Goal: Information Seeking & Learning: Learn about a topic

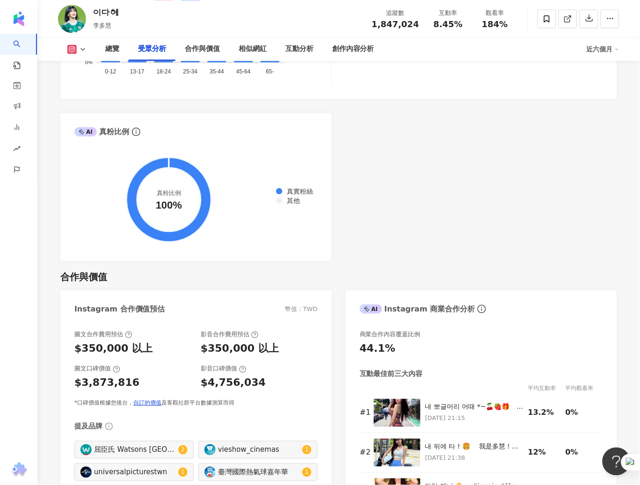
scroll to position [1080, 0]
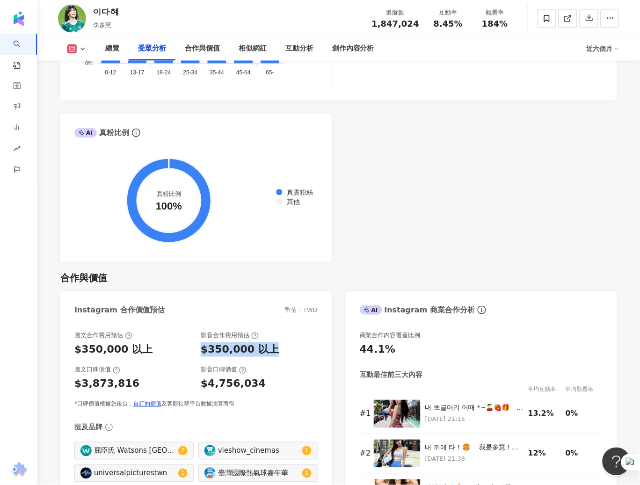
drag, startPoint x: 278, startPoint y: 351, endPoint x: 202, endPoint y: 354, distance: 76.8
click at [202, 354] on div "$350,000 以上" at bounding box center [259, 349] width 117 height 15
click at [260, 384] on div "$4,756,034" at bounding box center [259, 384] width 117 height 15
drag, startPoint x: 264, startPoint y: 383, endPoint x: 197, endPoint y: 384, distance: 66.9
click at [197, 384] on div "圖文口碑價值 $3,873,816 影音口碑價值 $4,756,034" at bounding box center [195, 378] width 243 height 25
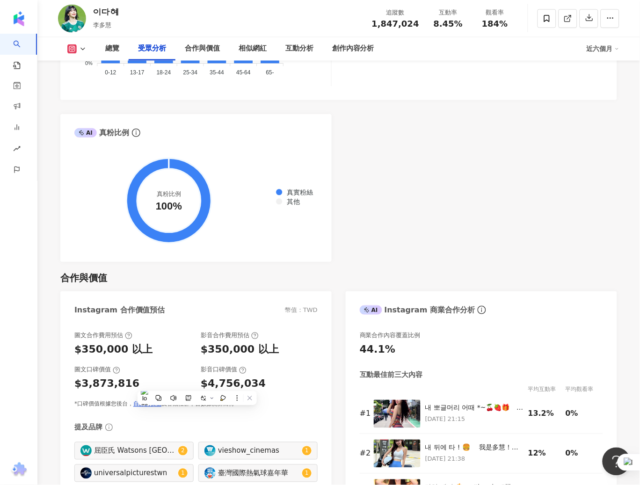
click at [201, 347] on div "$350,000 以上" at bounding box center [240, 349] width 78 height 15
drag, startPoint x: 199, startPoint y: 351, endPoint x: 249, endPoint y: 346, distance: 50.8
click at [249, 346] on div "圖文合作費用預估 $350,000 以上 影音合作費用預估 $350,000 以上" at bounding box center [195, 343] width 243 height 25
click at [249, 346] on div "$350,000 以上" at bounding box center [240, 349] width 78 height 15
drag, startPoint x: 248, startPoint y: 347, endPoint x: 210, endPoint y: 346, distance: 37.4
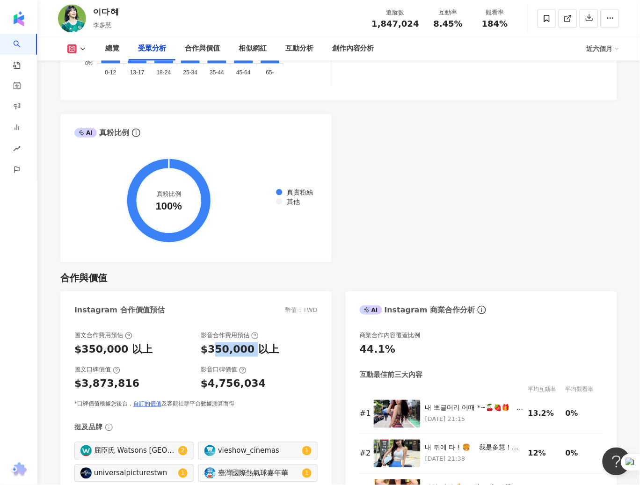
click at [210, 346] on div "$350,000 以上" at bounding box center [240, 349] width 78 height 15
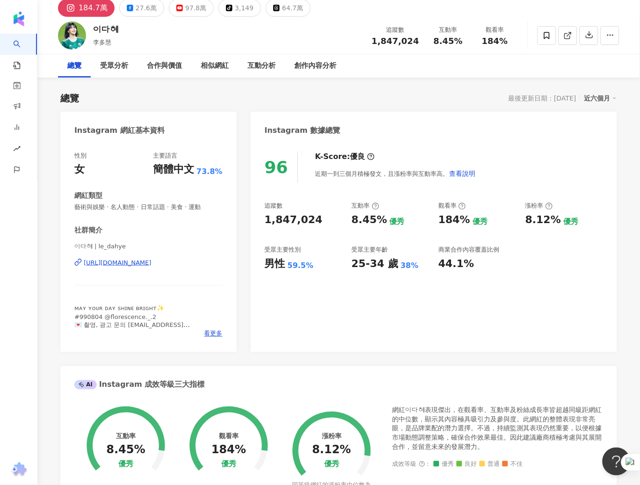
scroll to position [0, 0]
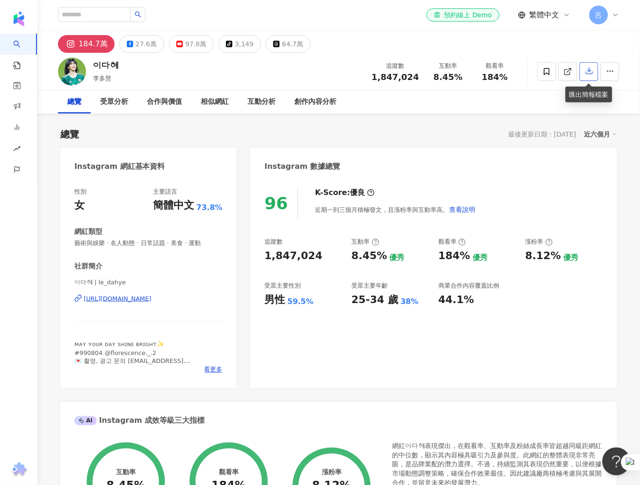
click at [586, 72] on icon "button" at bounding box center [589, 70] width 8 height 8
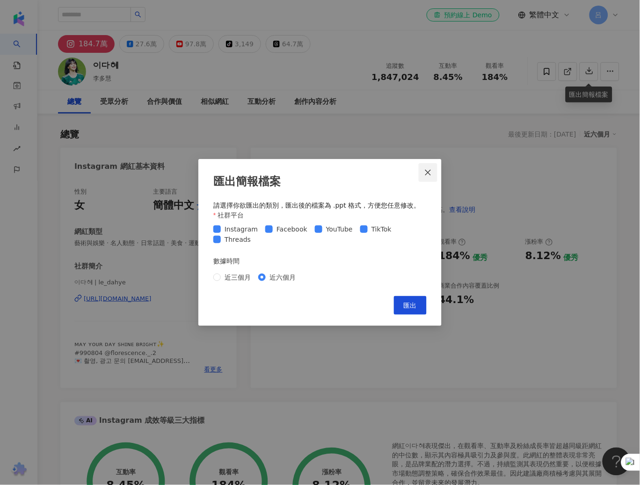
click at [430, 169] on icon "close" at bounding box center [427, 172] width 7 height 7
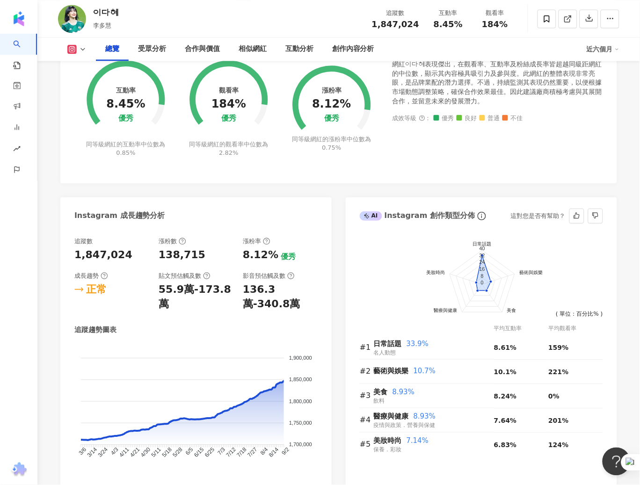
scroll to position [446, 0]
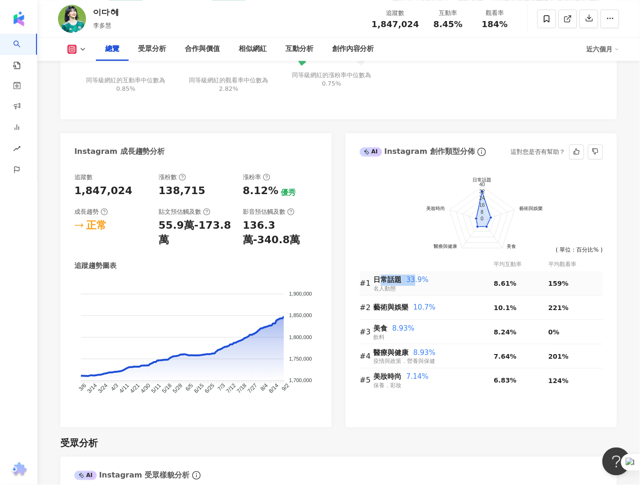
drag, startPoint x: 379, startPoint y: 278, endPoint x: 412, endPoint y: 284, distance: 32.8
click at [412, 284] on div "日常話題 33.9%" at bounding box center [434, 280] width 120 height 11
click at [466, 437] on div "受眾分析" at bounding box center [338, 443] width 557 height 13
click at [535, 266] on div "平均互動率" at bounding box center [521, 264] width 54 height 9
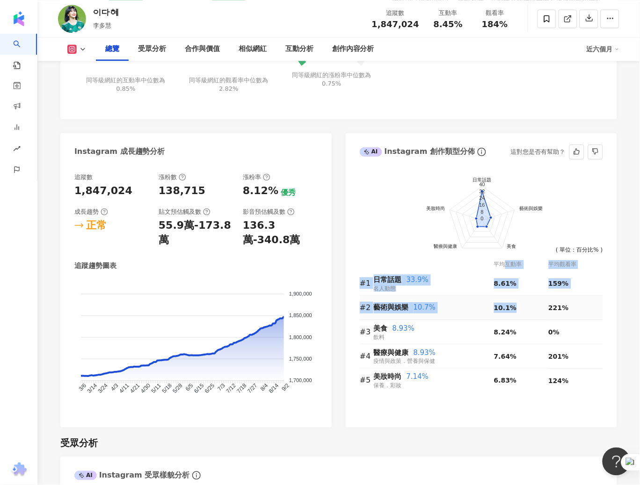
drag, startPoint x: 505, startPoint y: 263, endPoint x: 527, endPoint y: 314, distance: 55.5
click at [527, 314] on table "平均互動率 平均觀看率 #1 日常話題 33.9% 名人動態 8.61% 159% #2 藝術與娛樂 10.7% 10.1% 221% #3 美食 8.93%…" at bounding box center [481, 325] width 243 height 135
click at [527, 314] on td "10.1%" at bounding box center [521, 308] width 54 height 24
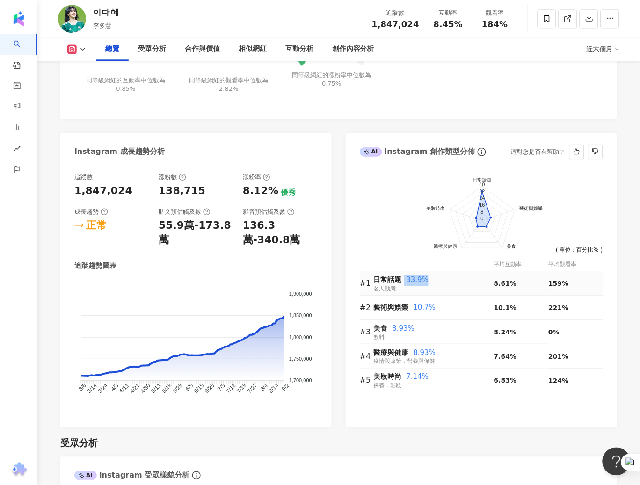
drag, startPoint x: 437, startPoint y: 277, endPoint x: 404, endPoint y: 278, distance: 33.2
click at [404, 278] on div "日常話題 33.9%" at bounding box center [434, 280] width 120 height 11
click at [480, 331] on div "美食 8.93%" at bounding box center [434, 328] width 120 height 11
drag, startPoint x: 402, startPoint y: 278, endPoint x: 384, endPoint y: 276, distance: 17.8
click at [384, 276] on span "日常話題" at bounding box center [388, 280] width 28 height 8
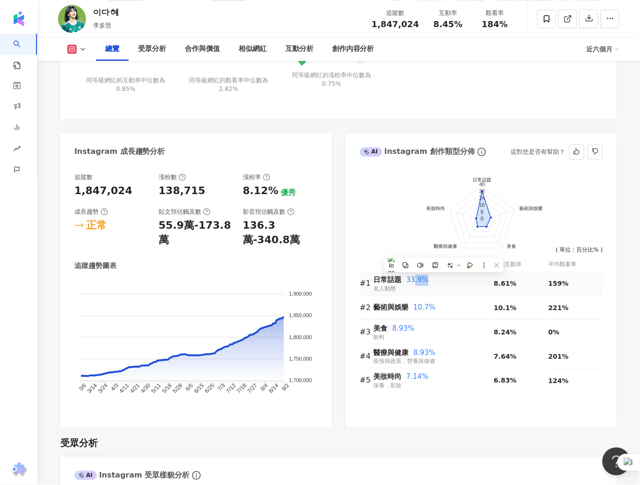
drag, startPoint x: 413, startPoint y: 281, endPoint x: 429, endPoint y: 281, distance: 15.9
click at [429, 281] on div "日常話題 33.9%" at bounding box center [434, 280] width 120 height 11
click at [428, 281] on div "日常話題 33.9%" at bounding box center [434, 280] width 120 height 11
drag, startPoint x: 428, startPoint y: 281, endPoint x: 404, endPoint y: 281, distance: 24.3
click at [404, 281] on div "日常話題 33.9%" at bounding box center [434, 280] width 120 height 11
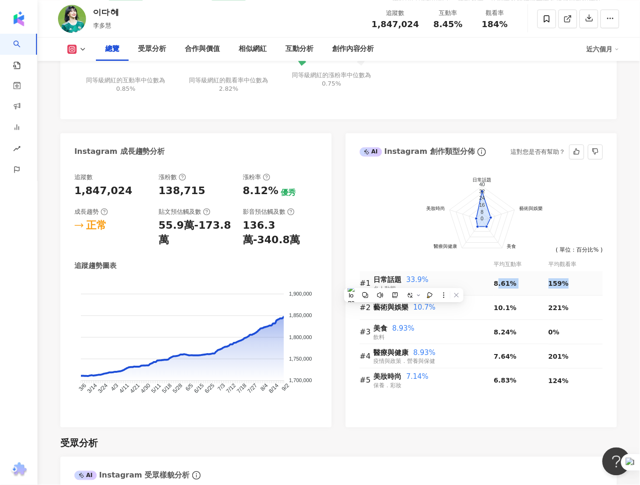
drag, startPoint x: 498, startPoint y: 279, endPoint x: 568, endPoint y: 294, distance: 71.7
click at [568, 294] on tr "#1 日常話題 33.9% 名人動態 8.61% 159%" at bounding box center [481, 283] width 243 height 24
drag, startPoint x: 514, startPoint y: 263, endPoint x: 508, endPoint y: 263, distance: 6.1
click at [508, 263] on div "平均互動率" at bounding box center [521, 264] width 54 height 9
click at [587, 301] on td "221%" at bounding box center [576, 308] width 55 height 24
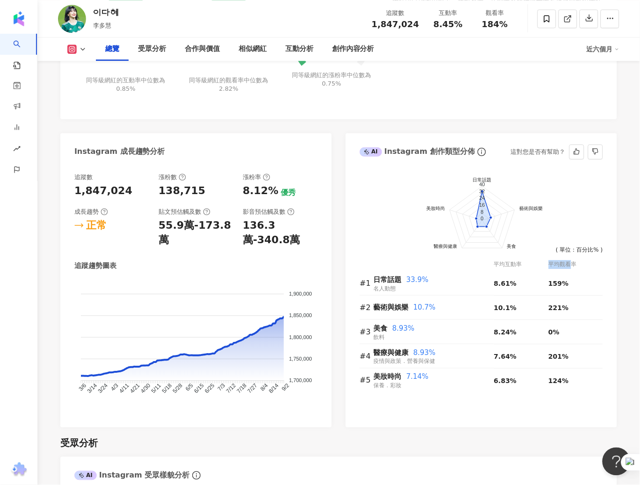
drag, startPoint x: 551, startPoint y: 260, endPoint x: 573, endPoint y: 268, distance: 24.0
click at [573, 268] on div "平均觀看率" at bounding box center [576, 264] width 55 height 9
drag, startPoint x: 517, startPoint y: 261, endPoint x: 498, endPoint y: 261, distance: 19.6
click at [498, 261] on div "平均互動率" at bounding box center [521, 264] width 54 height 9
drag, startPoint x: 511, startPoint y: 383, endPoint x: 493, endPoint y: 378, distance: 17.8
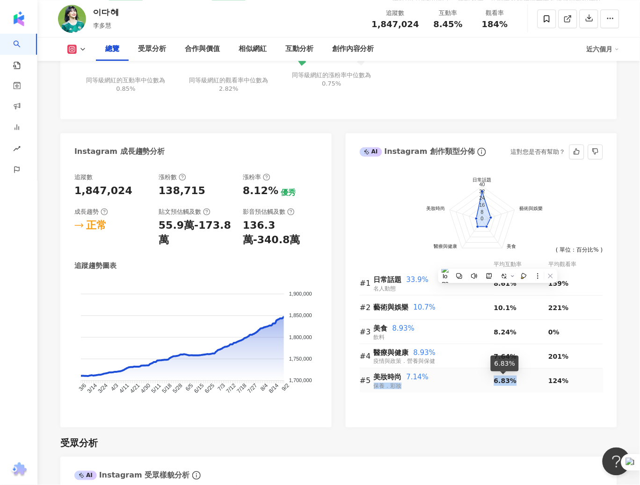
click at [494, 378] on span "6.83%" at bounding box center [505, 380] width 23 height 7
click at [493, 421] on div "前往申請試用方案解鎖 ( 立即註冊 ) 日常話題 藝術與娛樂 美食 醫療與健康 美妝時尚 40 32 24 16 8 0 ( 單位：百分比% ) 平均互動率 …" at bounding box center [481, 296] width 271 height 264
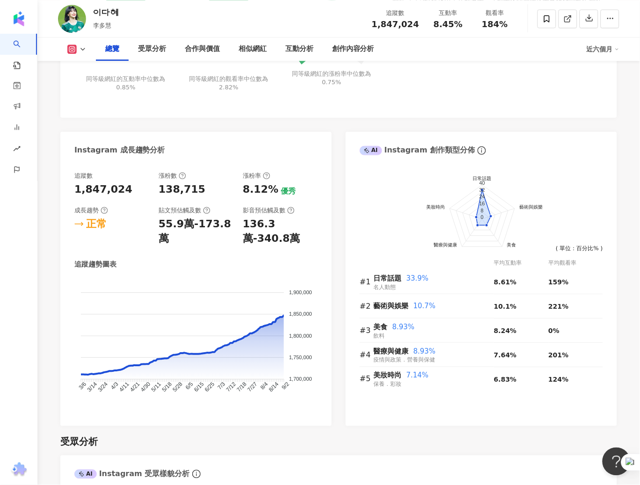
scroll to position [448, 0]
drag, startPoint x: 546, startPoint y: 327, endPoint x: 573, endPoint y: 329, distance: 27.7
click at [573, 329] on tr "#3 美食 8.93% 飲料 8.24% 0%" at bounding box center [481, 330] width 243 height 24
click at [573, 329] on div "0%" at bounding box center [576, 330] width 55 height 10
drag, startPoint x: 555, startPoint y: 332, endPoint x: 540, endPoint y: 333, distance: 15.5
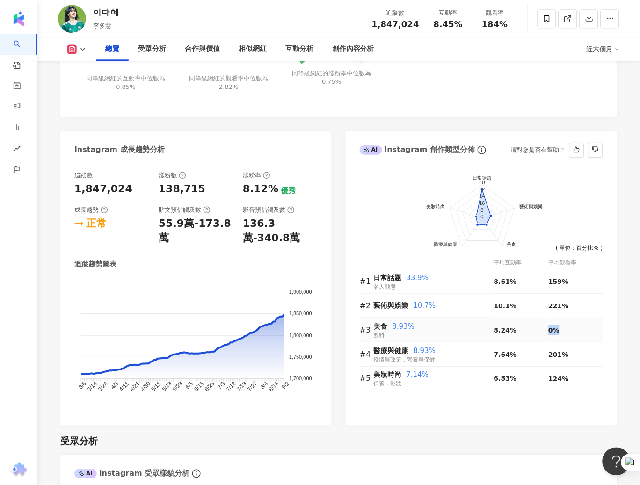
click at [540, 333] on tr "#3 美食 8.93% 飲料 8.24% 0%" at bounding box center [481, 330] width 243 height 24
click at [598, 313] on td "221%" at bounding box center [576, 306] width 55 height 24
drag, startPoint x: 563, startPoint y: 328, endPoint x: 546, endPoint y: 327, distance: 16.8
click at [546, 327] on tr "#3 美食 8.93% 飲料 8.24% 0%" at bounding box center [481, 330] width 243 height 24
drag, startPoint x: 548, startPoint y: 356, endPoint x: 576, endPoint y: 357, distance: 27.6
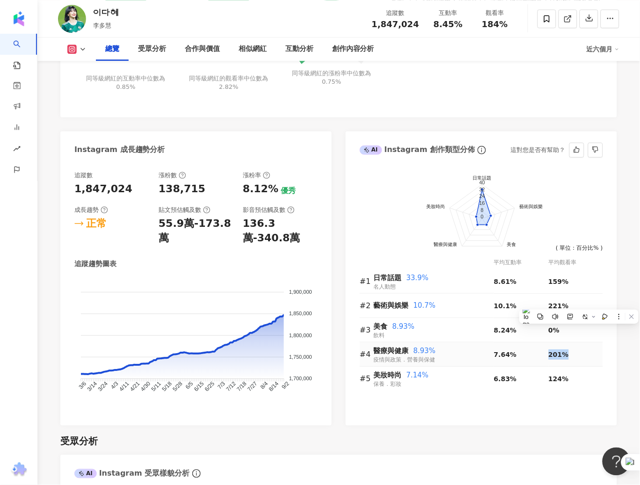
click at [576, 357] on div "201%" at bounding box center [576, 354] width 55 height 10
click at [423, 411] on div "前往申請試用方案解鎖 ( 立即註冊 ) 日常話題 藝術與娛樂 美食 醫療與健康 美妝時尚 40 32 24 16 8 0 ( 單位：百分比% ) 平均互動率 …" at bounding box center [481, 294] width 271 height 264
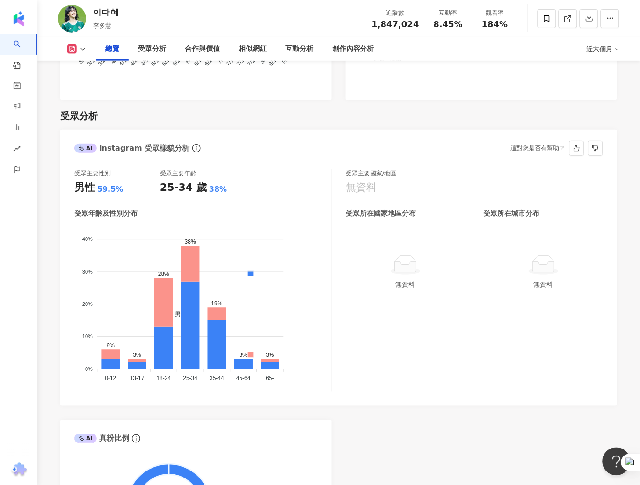
scroll to position [773, 0]
click at [412, 266] on icon at bounding box center [406, 267] width 22 height 10
click at [398, 288] on div "無資料" at bounding box center [405, 285] width 112 height 10
drag, startPoint x: 554, startPoint y: 268, endPoint x: 555, endPoint y: 274, distance: 5.8
click at [555, 274] on icon at bounding box center [544, 265] width 30 height 21
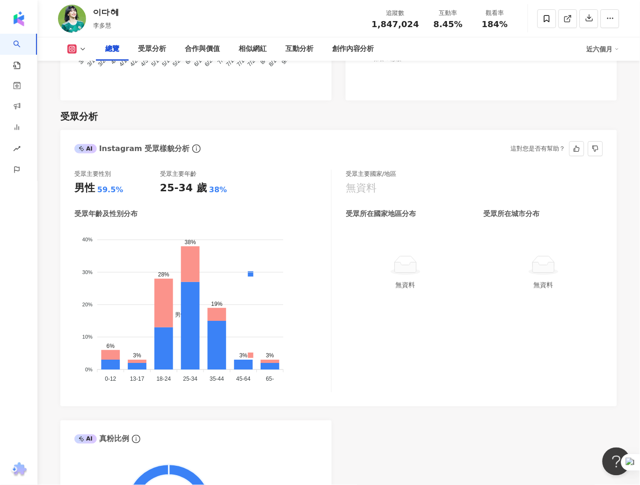
click at [412, 269] on icon at bounding box center [406, 267] width 22 height 10
click at [530, 276] on icon at bounding box center [544, 265] width 30 height 21
click at [527, 352] on div "受眾主要國家/地區 無資料 受眾所在國家地區分布 受眾所在城市分布 無資料 無資料" at bounding box center [474, 281] width 257 height 223
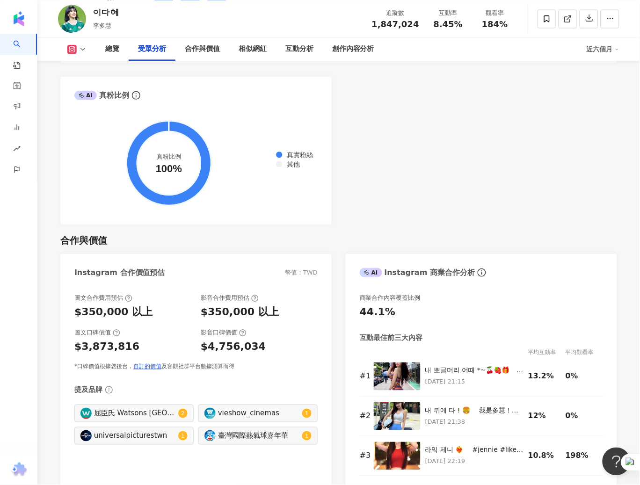
scroll to position [1151, 0]
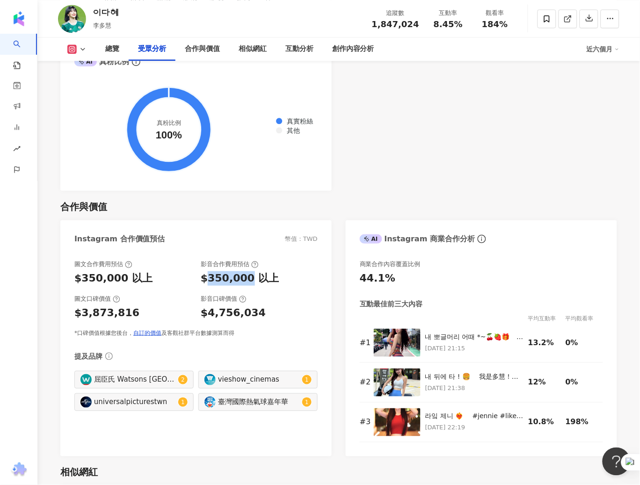
drag, startPoint x: 204, startPoint y: 278, endPoint x: 246, endPoint y: 282, distance: 41.8
click at [246, 282] on div "$350,000 以上" at bounding box center [240, 278] width 78 height 15
click at [265, 313] on div "$4,756,034" at bounding box center [259, 313] width 117 height 15
drag, startPoint x: 265, startPoint y: 313, endPoint x: 196, endPoint y: 303, distance: 69.5
click at [196, 303] on div "圖文口碑價值 $3,873,816 影音口碑價值 $4,756,034" at bounding box center [195, 307] width 243 height 25
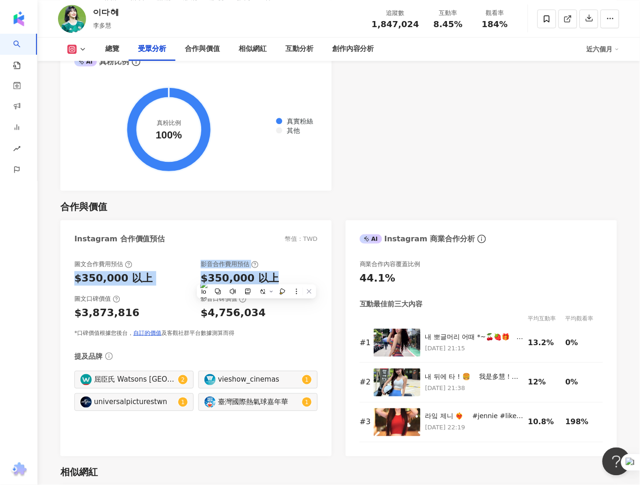
drag, startPoint x: 75, startPoint y: 276, endPoint x: 288, endPoint y: 277, distance: 212.8
click at [288, 277] on div "圖文合作費用預估 $350,000 以上 影音合作費用預估 $350,000 以上" at bounding box center [195, 272] width 243 height 25
click at [297, 272] on div "$350,000 以上" at bounding box center [259, 278] width 117 height 15
drag, startPoint x: 294, startPoint y: 279, endPoint x: 69, endPoint y: 278, distance: 225.0
click at [69, 278] on div "圖文合作費用預估 $350,000 以上 影音合作費用預估 $350,000 以上 圖文口碑價值 $3,873,816 影音口碑價值 $4,756,034 *…" at bounding box center [195, 354] width 271 height 206
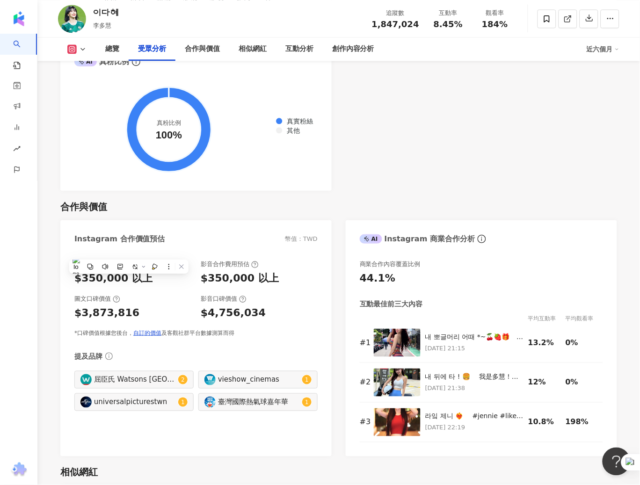
click at [164, 285] on div "$350,000 以上" at bounding box center [132, 278] width 117 height 15
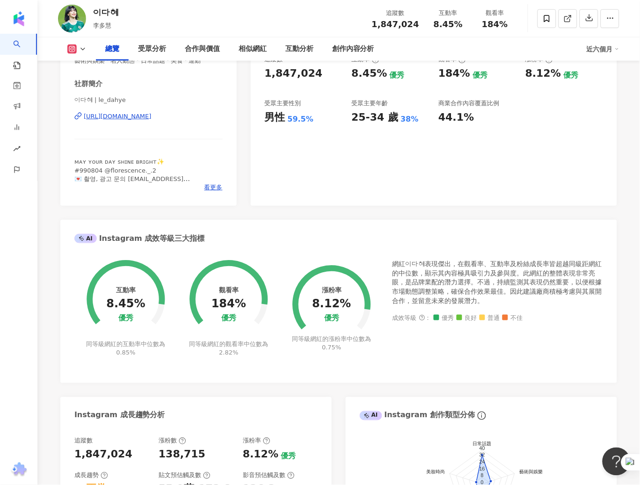
scroll to position [0, 0]
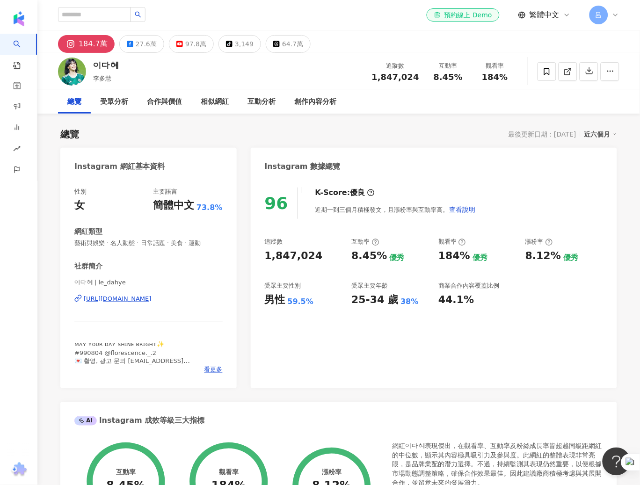
drag, startPoint x: 598, startPoint y: 140, endPoint x: 599, endPoint y: 128, distance: 12.2
click at [598, 140] on div "總覽 最後更新日期：2025/9/2 近六個月" at bounding box center [338, 134] width 557 height 13
click at [599, 130] on div "近六個月" at bounding box center [600, 134] width 33 height 12
click at [601, 153] on link "近三個月" at bounding box center [605, 153] width 26 height 10
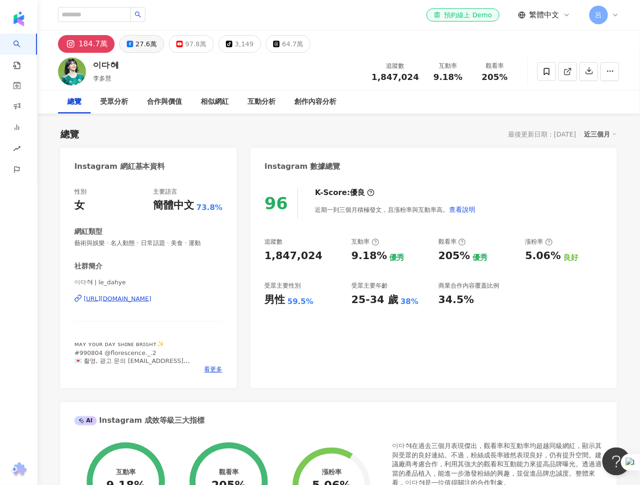
click at [138, 42] on div "27.6萬" at bounding box center [146, 43] width 21 height 13
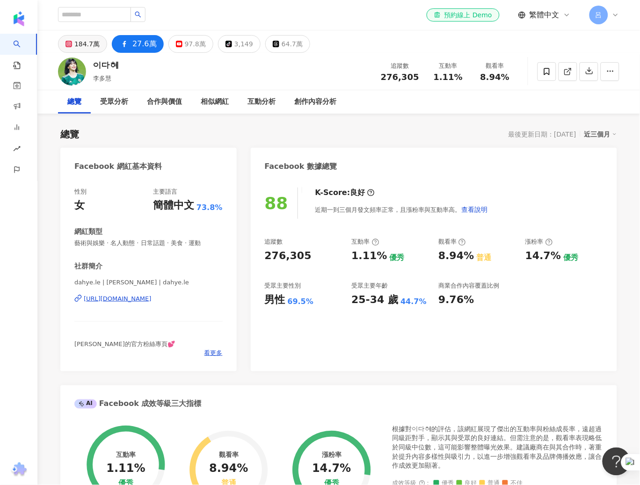
click at [93, 48] on div "184.7萬" at bounding box center [86, 43] width 25 height 13
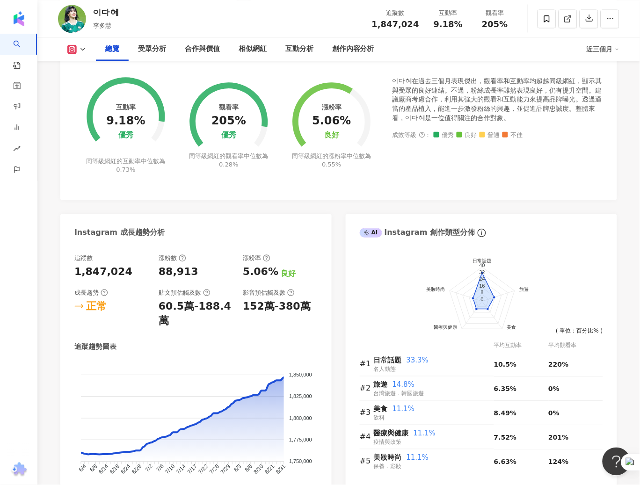
scroll to position [328, 0]
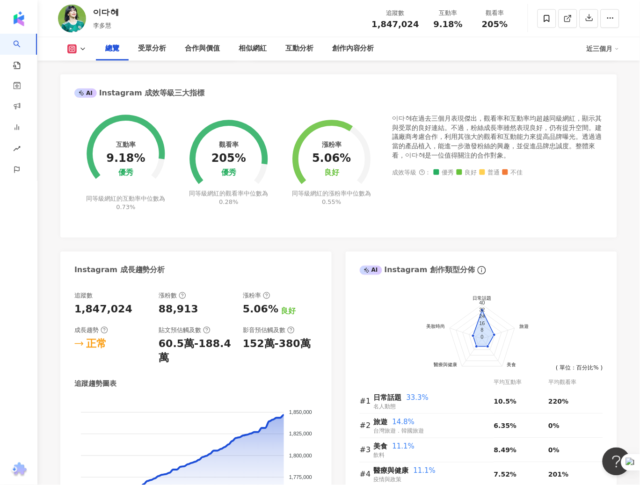
click at [544, 49] on div "總覽 受眾分析 合作與價值 相似網紅 互動分析 創作內容分析" at bounding box center [341, 48] width 491 height 23
click at [588, 17] on icon "button" at bounding box center [589, 18] width 7 height 7
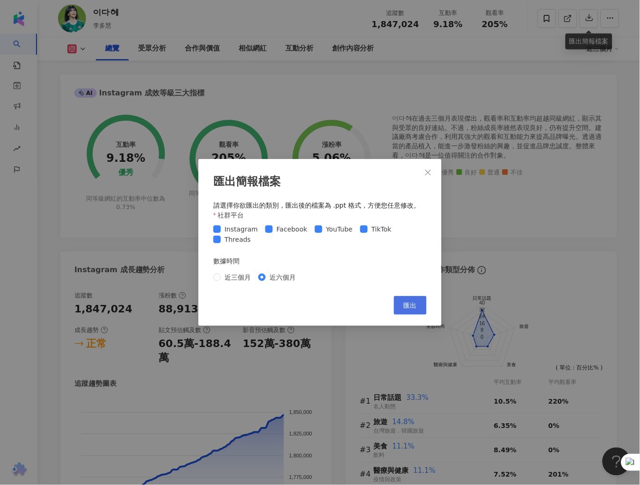
click at [410, 305] on span "匯出" at bounding box center [410, 305] width 13 height 7
click at [428, 172] on icon "close" at bounding box center [428, 172] width 6 height 6
click at [428, 172] on div "匯出簡報檔案 請選擇你欲匯出的類別，匯出後的檔案為 .ppt 格式，方便您任意修改。 社群平台 Instagram Facebook YouTube TikT…" at bounding box center [320, 242] width 640 height 485
click at [432, 172] on icon "close" at bounding box center [427, 172] width 7 height 7
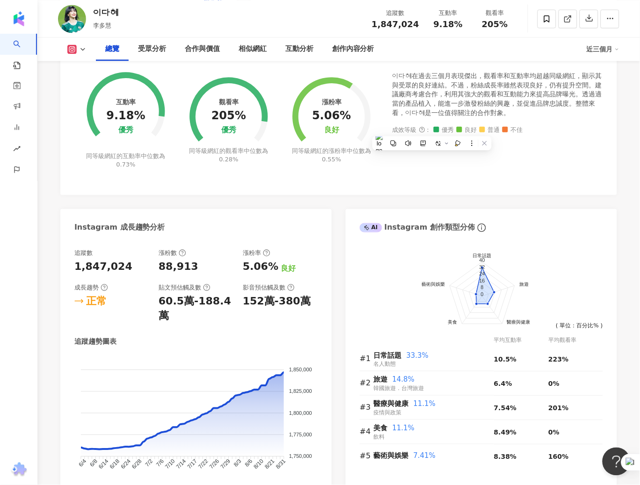
scroll to position [372, 0]
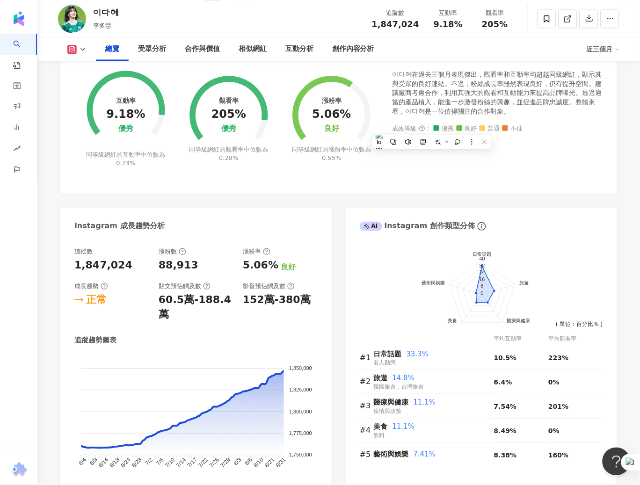
click at [598, 42] on div "近三個月" at bounding box center [603, 49] width 33 height 15
click at [604, 93] on link "近六個月" at bounding box center [607, 89] width 26 height 10
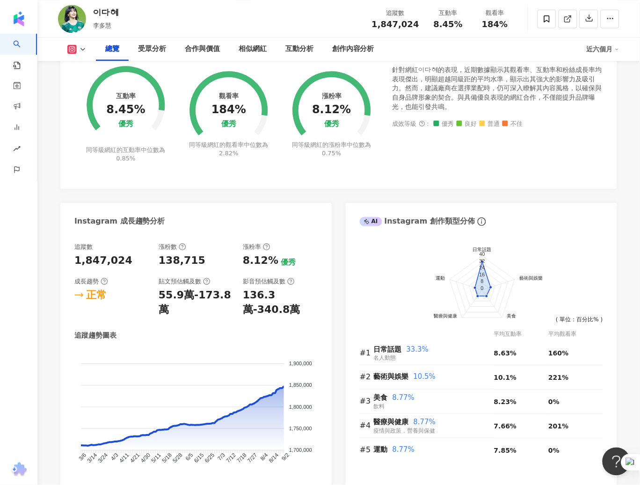
scroll to position [378, 0]
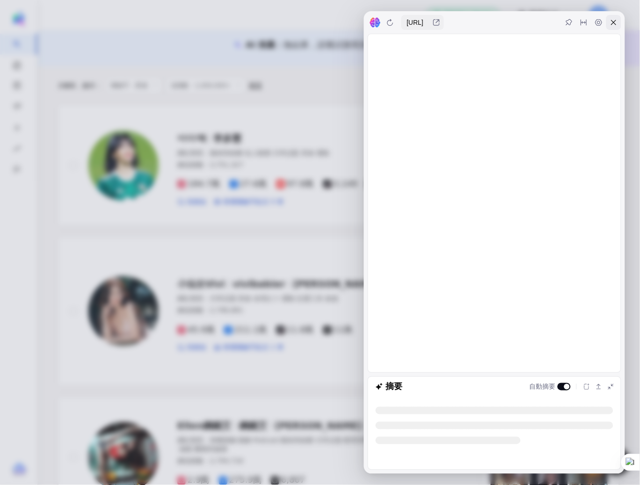
click at [617, 21] on icon at bounding box center [613, 22] width 7 height 7
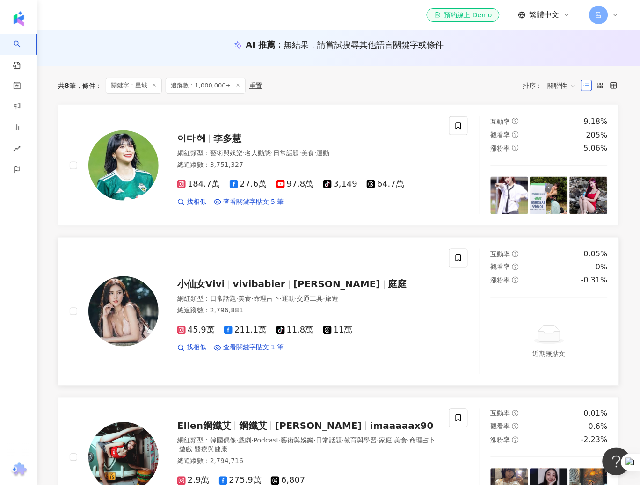
click at [195, 288] on span "小仙女Vivi" at bounding box center [201, 284] width 48 height 11
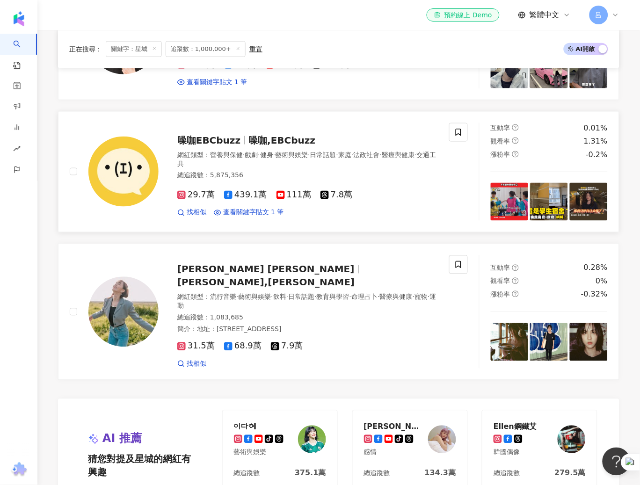
scroll to position [924, 0]
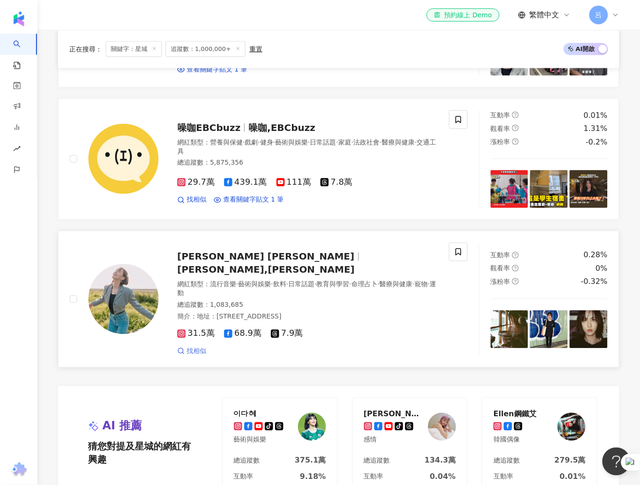
click at [196, 347] on span "找相似" at bounding box center [197, 351] width 20 height 9
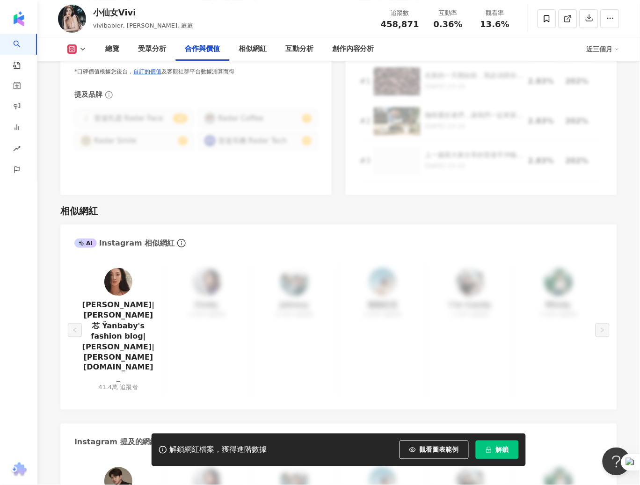
scroll to position [1242, 0]
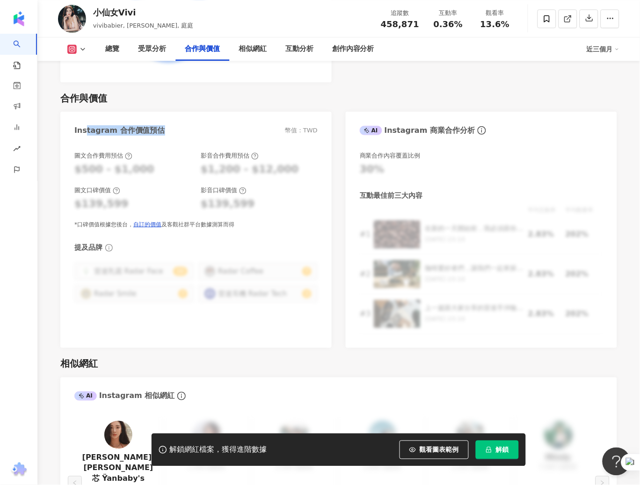
drag, startPoint x: 84, startPoint y: 118, endPoint x: 161, endPoint y: 119, distance: 76.7
click at [161, 119] on div "Instagram 合作價值預估 幣值：TWD" at bounding box center [195, 127] width 271 height 30
click at [149, 169] on div "圖文合作費用預估 $500 - $1,000 影音合作費用預估 $1,200 - $12,000 圖文口碑價值 $139,599 影音口碑價值 $139,59…" at bounding box center [195, 190] width 243 height 77
click at [141, 152] on div "圖文合作費用預估 $500 - $1,000" at bounding box center [132, 164] width 117 height 25
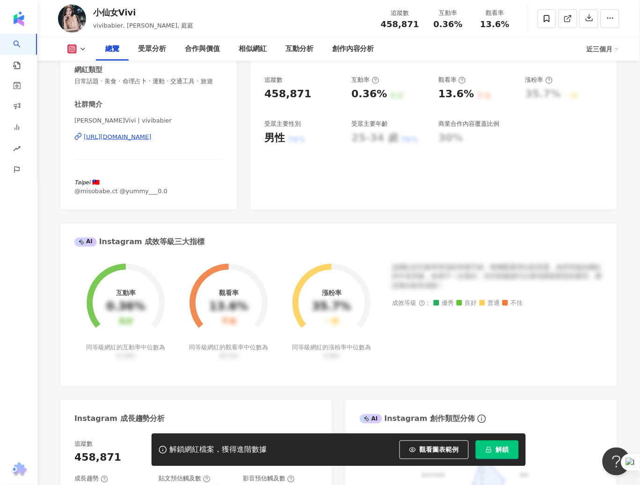
scroll to position [0, 0]
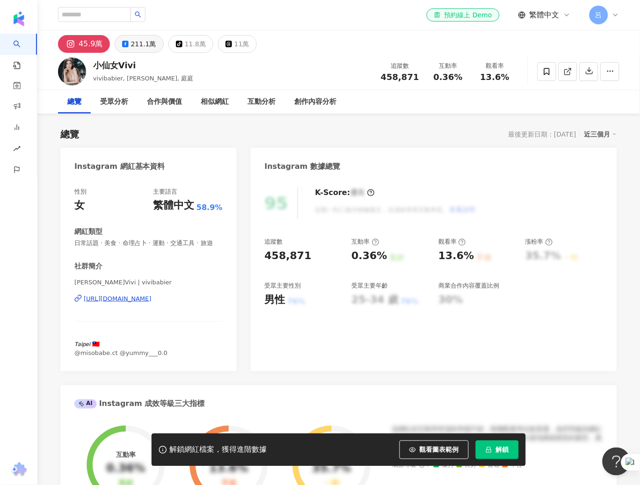
click at [123, 43] on rect at bounding box center [125, 44] width 4 height 4
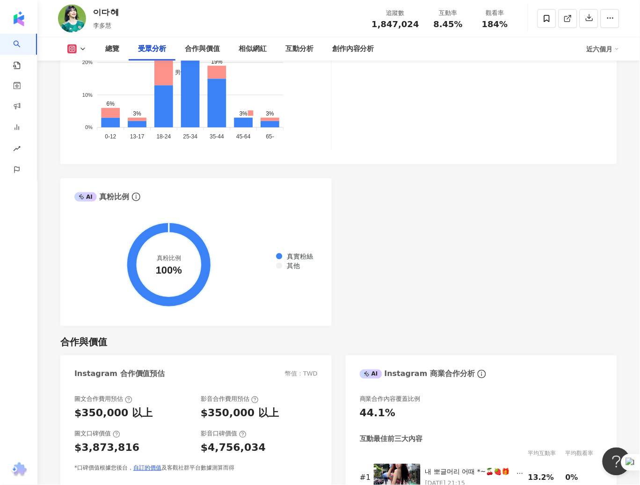
scroll to position [1167, 0]
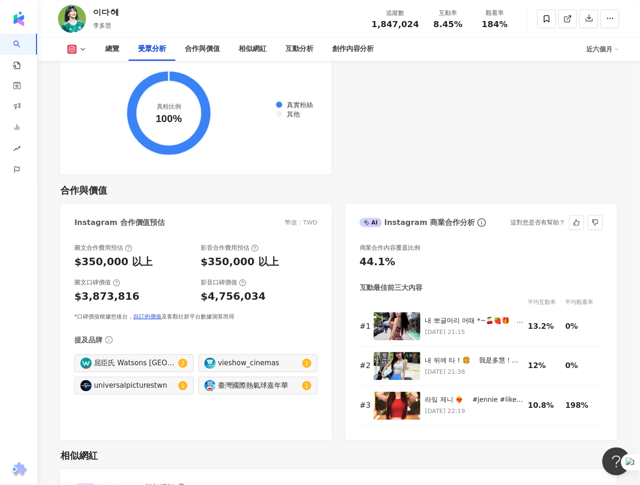
click at [540, 269] on div "商業合作內容覆蓋比例 44.1% 互動最佳前三大內容 平均互動率 平均觀看率 # 1 내 뽀글머리 어때 *~🍒🍓🎁 ⠀ 不用上班睡到自然醒的一天， 帶大家看…" at bounding box center [481, 335] width 243 height 182
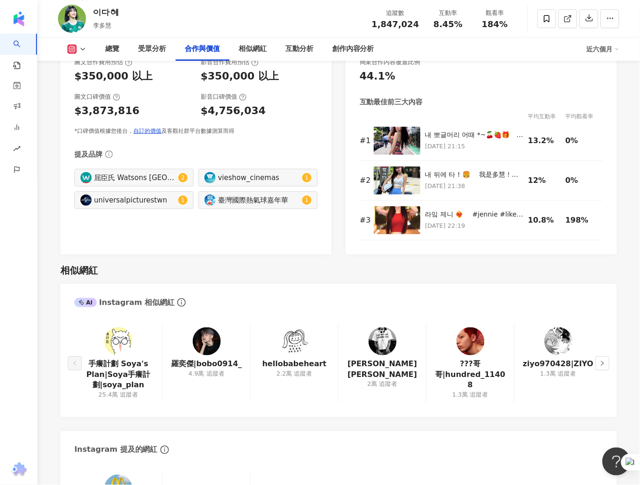
scroll to position [1352, 0]
click at [403, 142] on img at bounding box center [397, 141] width 47 height 28
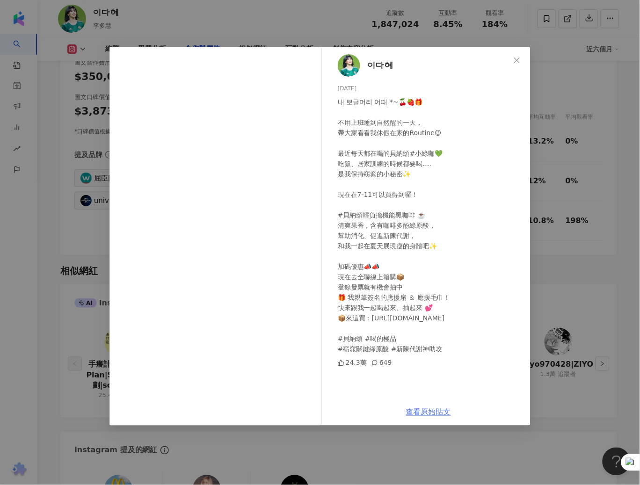
click at [422, 410] on link "查看原始貼文" at bounding box center [428, 412] width 45 height 9
click at [514, 60] on icon "close" at bounding box center [516, 60] width 7 height 7
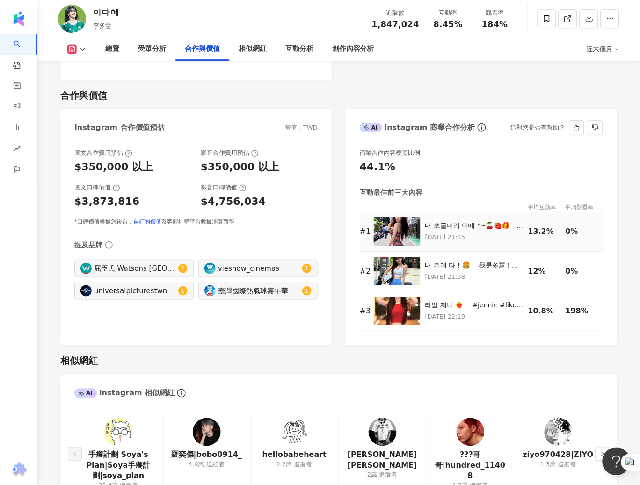
scroll to position [1234, 0]
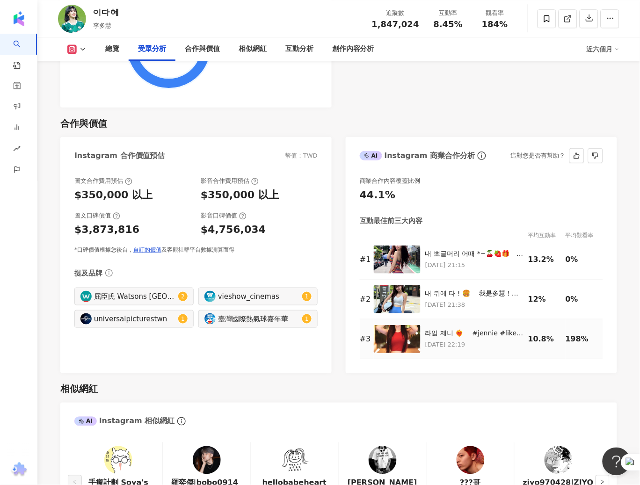
click at [486, 338] on div "라잌 제니 ❤️‍🔥 ⠀ #jennie #likejennie #치어리더 #이다혜 #李多慧 2025/3/28 22:19" at bounding box center [474, 339] width 98 height 21
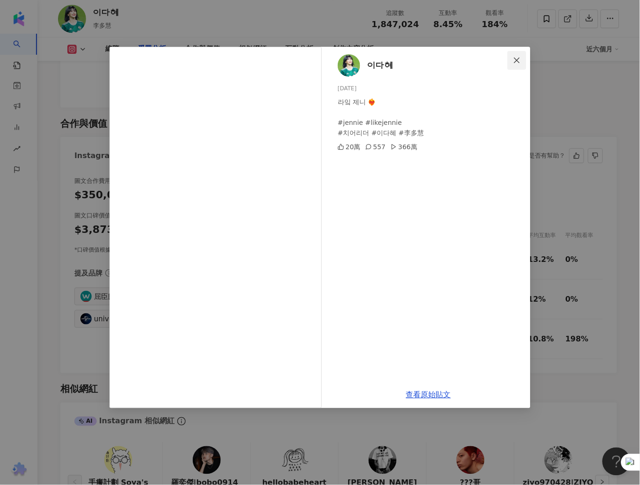
click at [516, 61] on icon "close" at bounding box center [517, 60] width 6 height 6
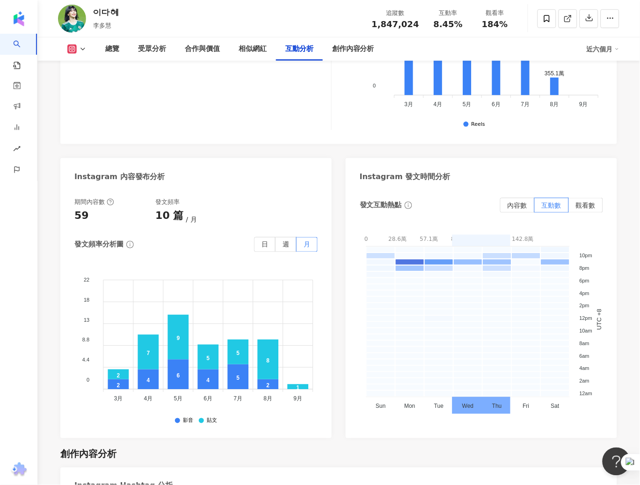
scroll to position [2300, 0]
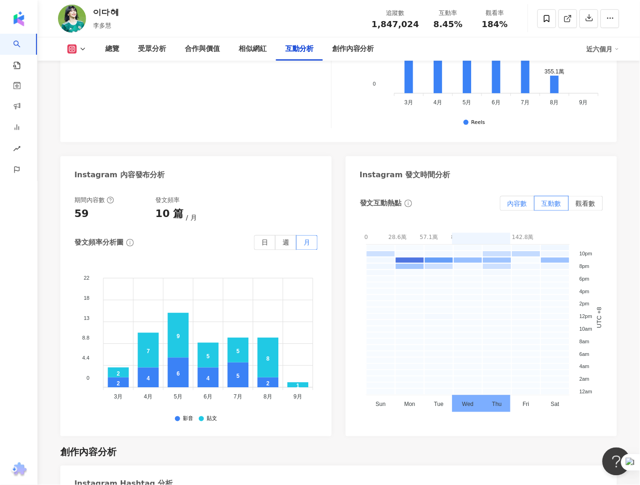
click at [510, 209] on label "內容數" at bounding box center [517, 203] width 35 height 15
click at [512, 206] on span "內容數" at bounding box center [518, 203] width 20 height 7
click at [550, 202] on span "互動數" at bounding box center [552, 203] width 20 height 7
click at [588, 206] on span "觀看數" at bounding box center [586, 203] width 20 height 7
click at [515, 203] on span "內容數" at bounding box center [518, 203] width 20 height 7
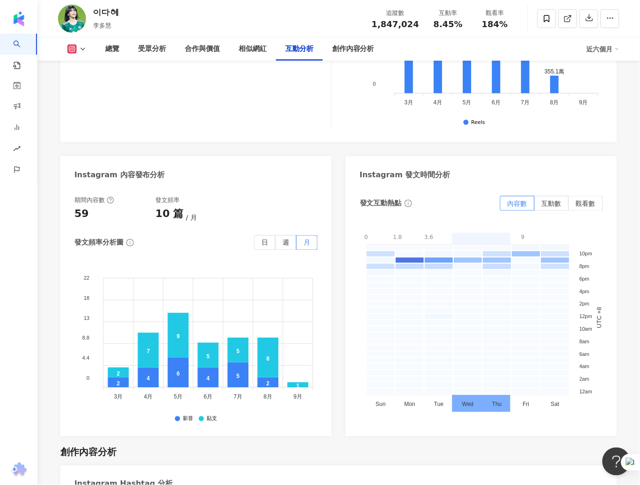
click at [419, 447] on div "創作內容分析" at bounding box center [338, 452] width 557 height 13
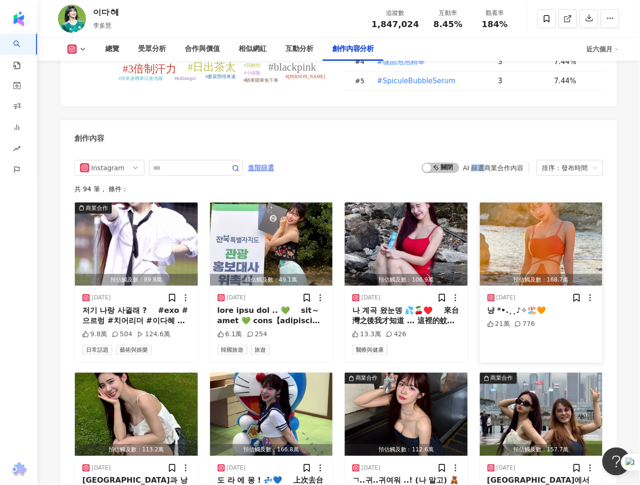
scroll to position [2868, 0]
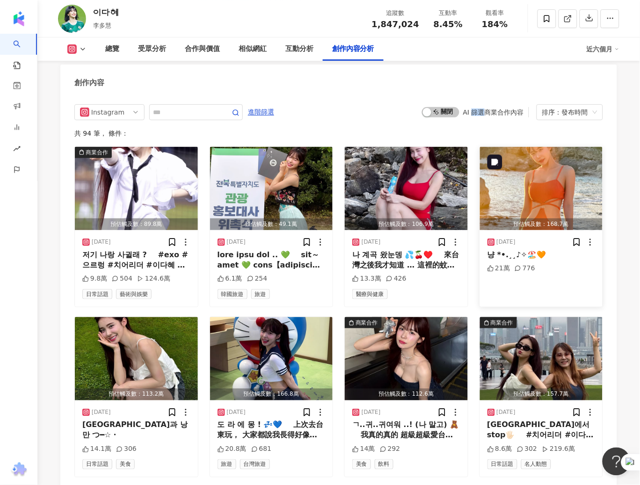
click at [528, 200] on img "button" at bounding box center [541, 188] width 123 height 83
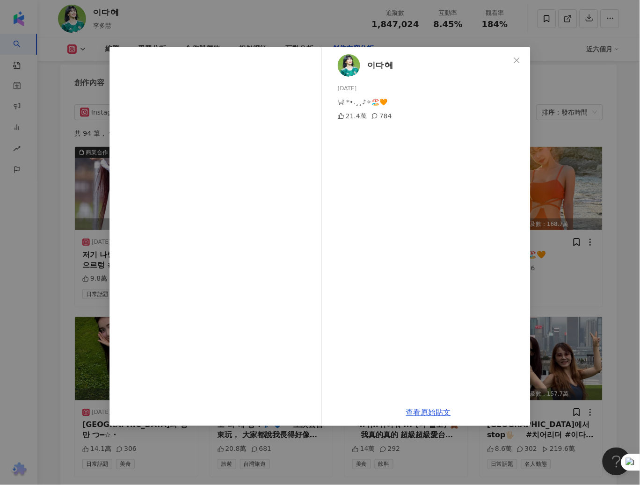
click at [441, 308] on div "이다혜 2025/8/25 냥 *•.¸¸♪✧🏖️🧡 21.4萬 784" at bounding box center [428, 223] width 204 height 353
click at [635, 292] on div "이다혜 2025/8/25 냥 *•.¸¸♪✧🏖️🧡 21.4萬 784 查看原始貼文" at bounding box center [320, 242] width 640 height 485
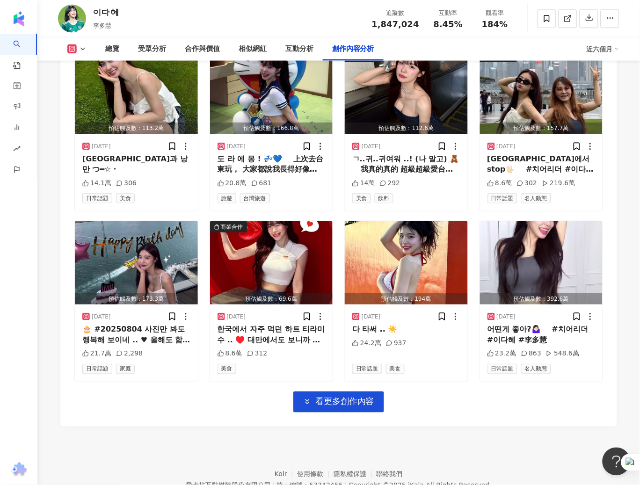
scroll to position [3180, 0]
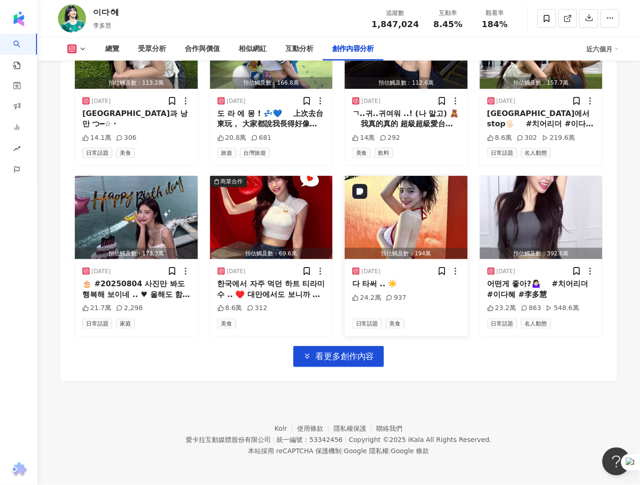
click at [394, 219] on img "button" at bounding box center [406, 217] width 123 height 83
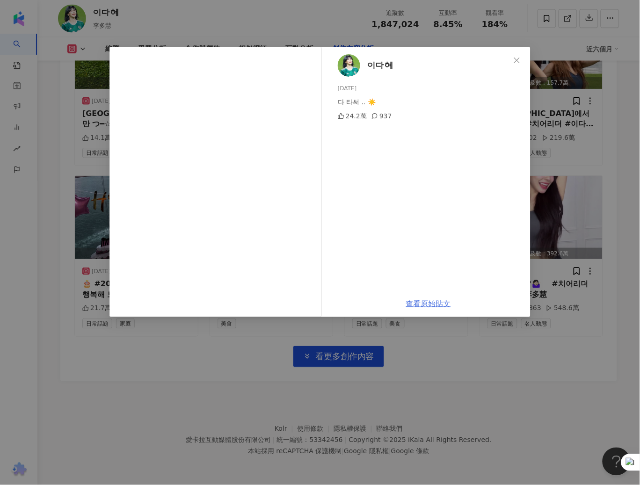
click at [423, 305] on link "查看原始貼文" at bounding box center [428, 303] width 45 height 9
click at [520, 55] on button "Close" at bounding box center [517, 60] width 19 height 19
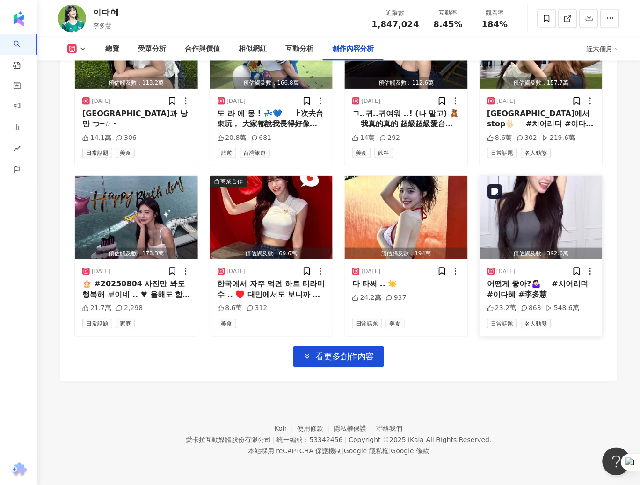
click at [574, 197] on img "button" at bounding box center [541, 217] width 123 height 83
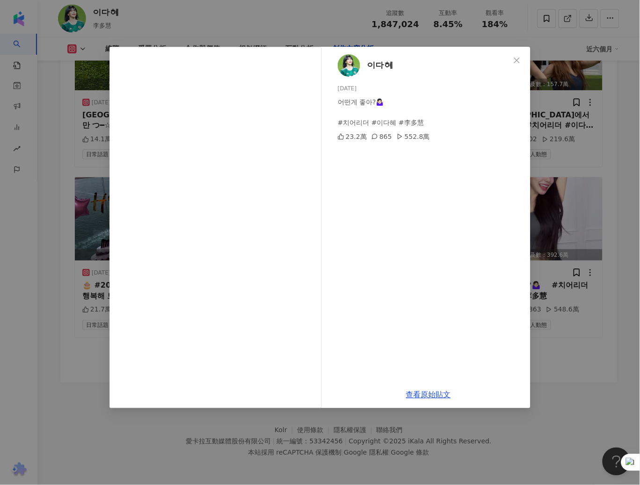
scroll to position [3178, 0]
click at [515, 63] on icon "close" at bounding box center [516, 60] width 7 height 7
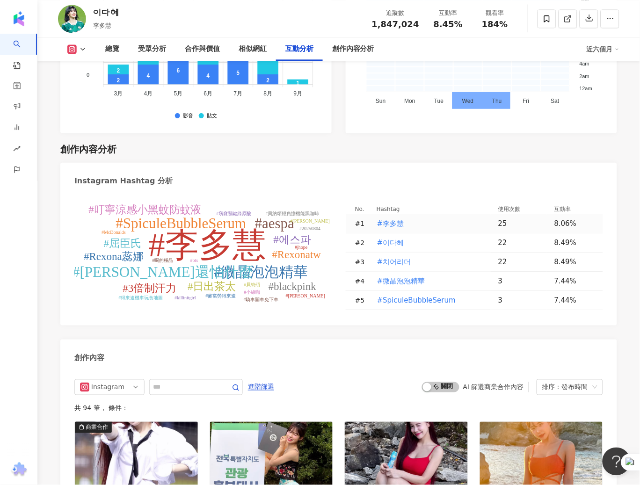
scroll to position [2229, 0]
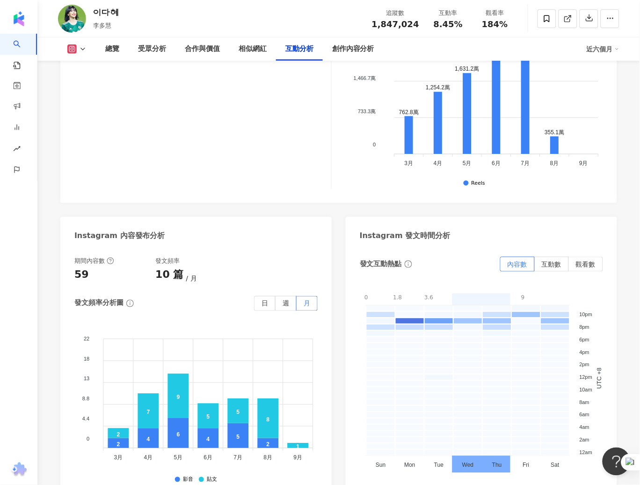
click at [83, 50] on icon at bounding box center [82, 48] width 7 height 7
click at [95, 88] on button "Facebook" at bounding box center [92, 88] width 56 height 13
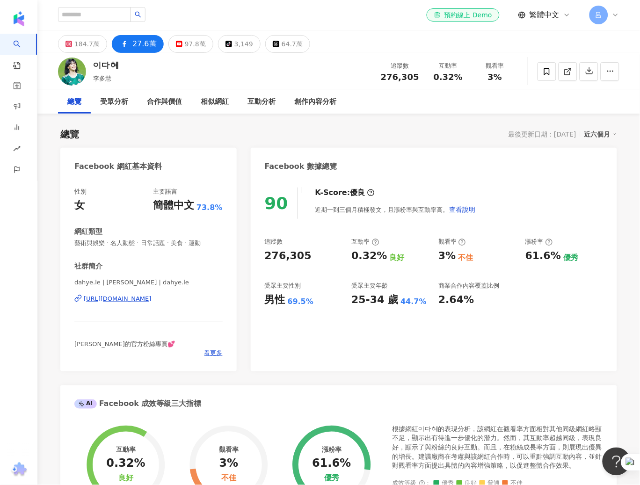
scroll to position [2, 0]
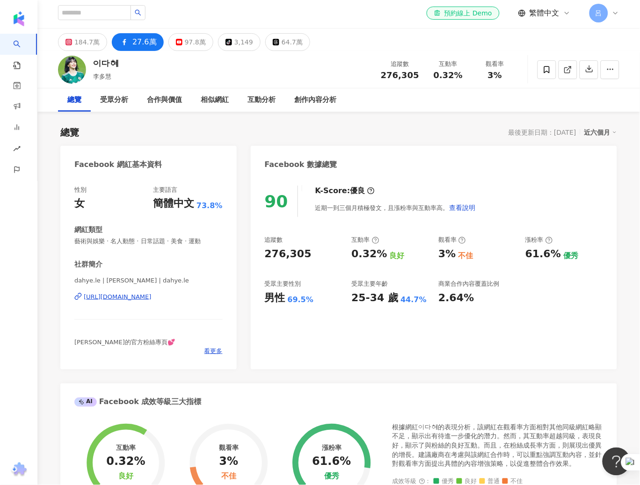
click at [451, 380] on div "Facebook 網紅基本資料 性別 女 主要語言 簡體中文 73.8% 網紅類型 藝術與娛樂 · 名人動態 · 日常話題 · 美食 · 運動 社群簡介 da…" at bounding box center [338, 488] width 557 height 684
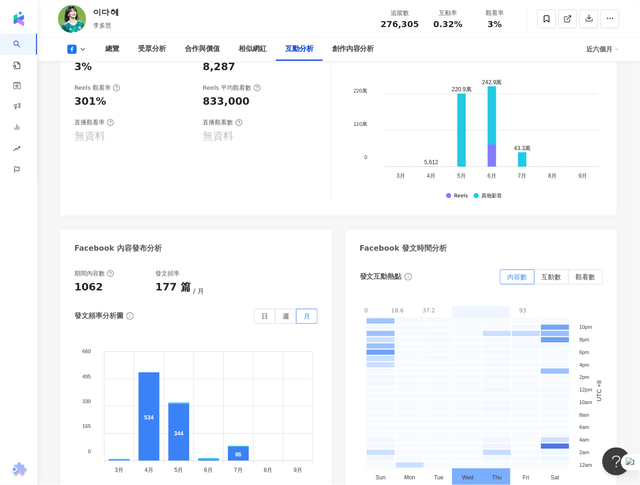
scroll to position [1961, 0]
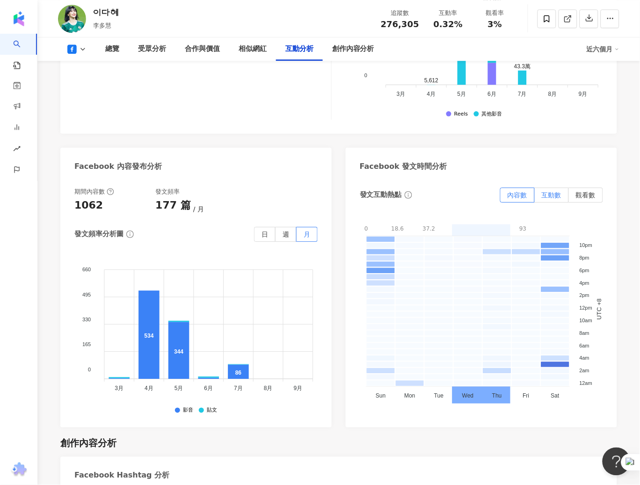
click at [548, 191] on span "互動數" at bounding box center [552, 194] width 20 height 7
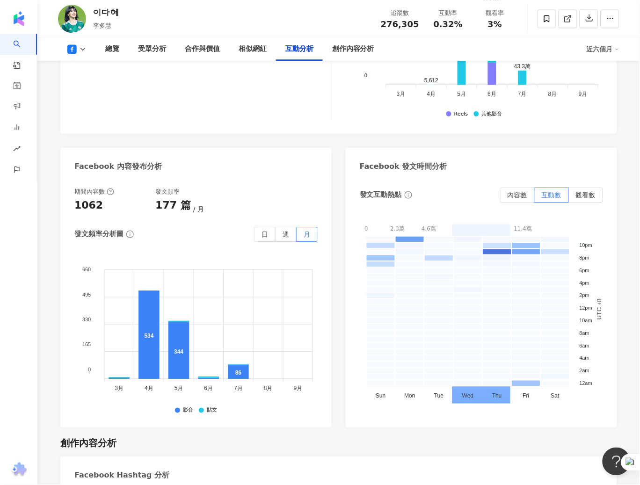
click at [589, 188] on label "觀看數" at bounding box center [586, 195] width 34 height 15
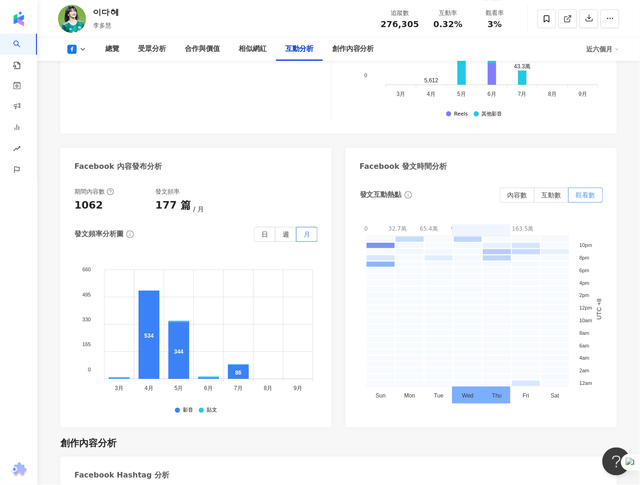
click at [589, 188] on label "觀看數" at bounding box center [586, 195] width 34 height 15
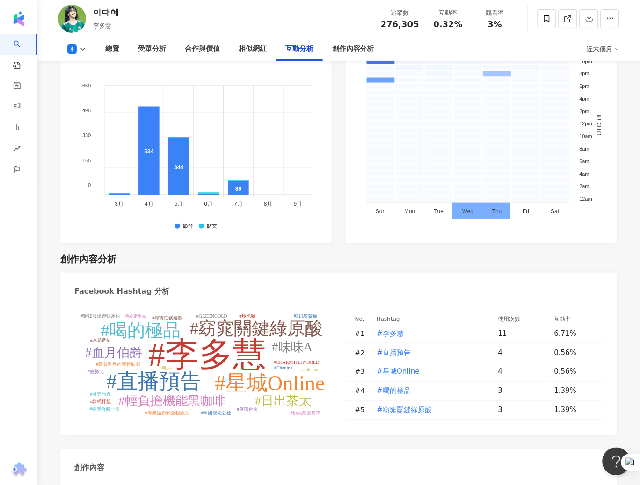
scroll to position [2148, 0]
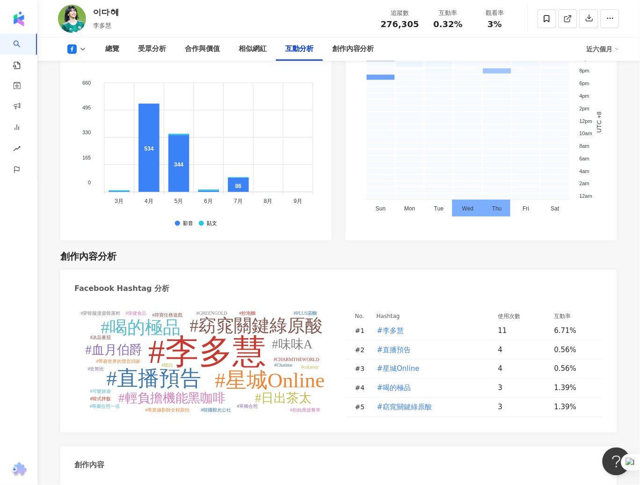
click at [74, 51] on icon at bounding box center [71, 48] width 9 height 9
click at [77, 106] on button "YouTube" at bounding box center [92, 109] width 56 height 13
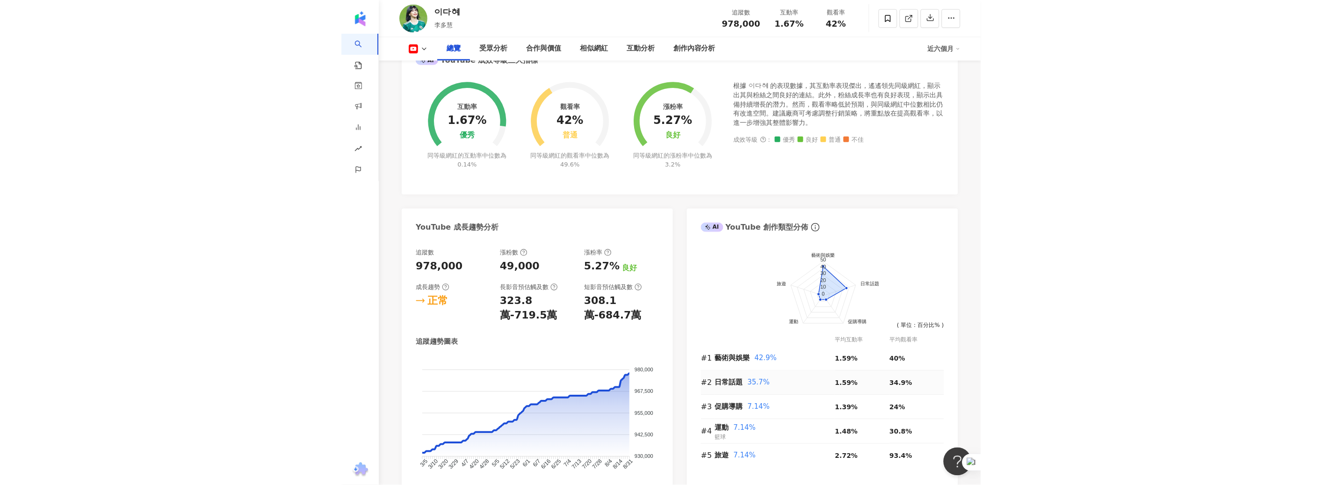
scroll to position [347, 0]
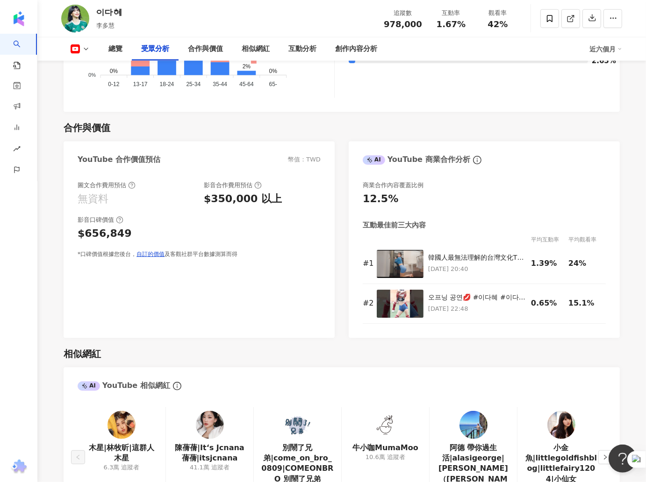
scroll to position [1020, 0]
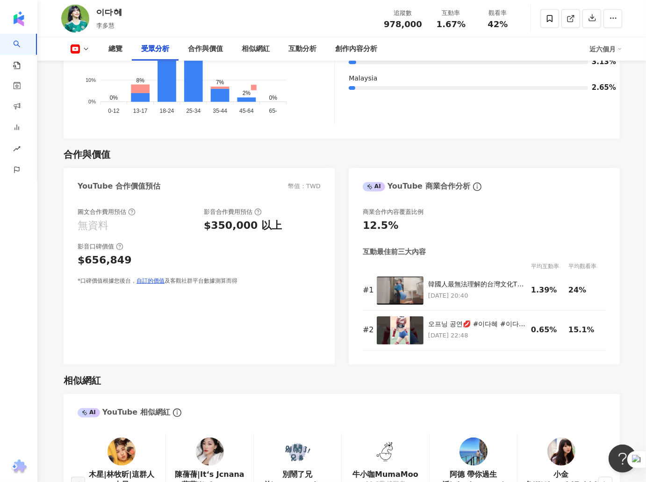
click at [414, 376] on div "相似網紅" at bounding box center [342, 380] width 557 height 13
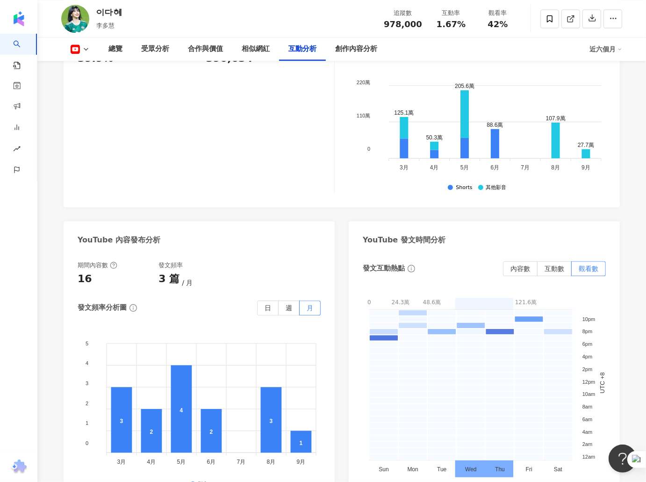
scroll to position [1908, 0]
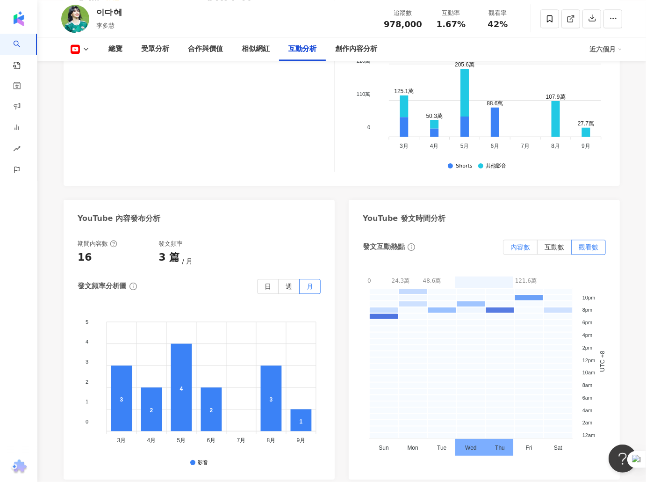
click at [524, 243] on label "內容數" at bounding box center [520, 246] width 35 height 15
click at [519, 243] on span "內容數" at bounding box center [521, 246] width 20 height 7
click at [552, 243] on span "互動數" at bounding box center [555, 246] width 20 height 7
click at [591, 243] on span "觀看數" at bounding box center [589, 246] width 20 height 7
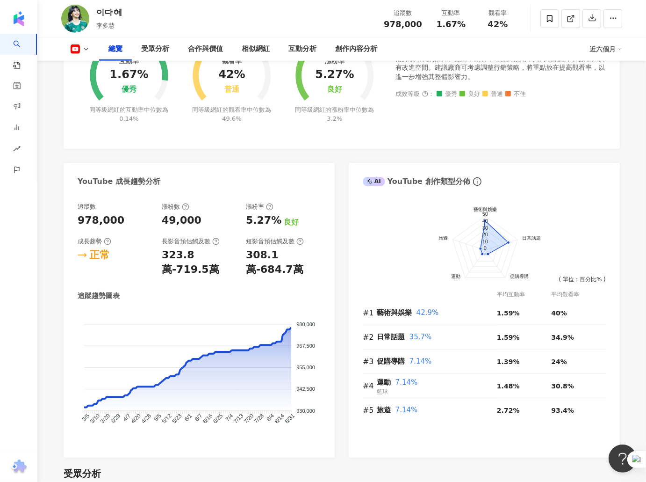
scroll to position [187, 0]
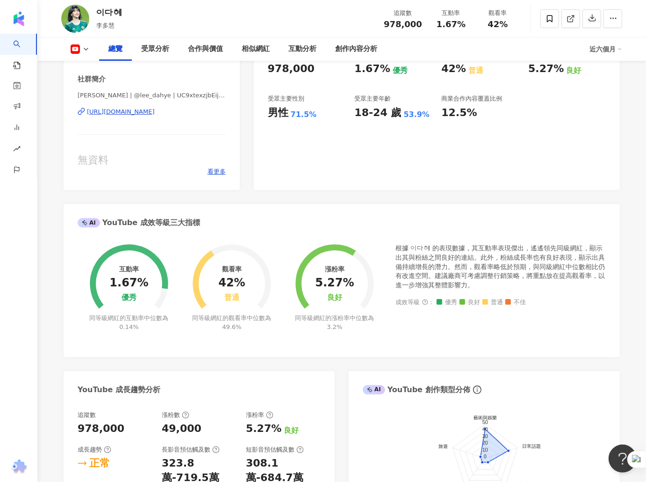
click at [81, 51] on button at bounding box center [80, 48] width 38 height 9
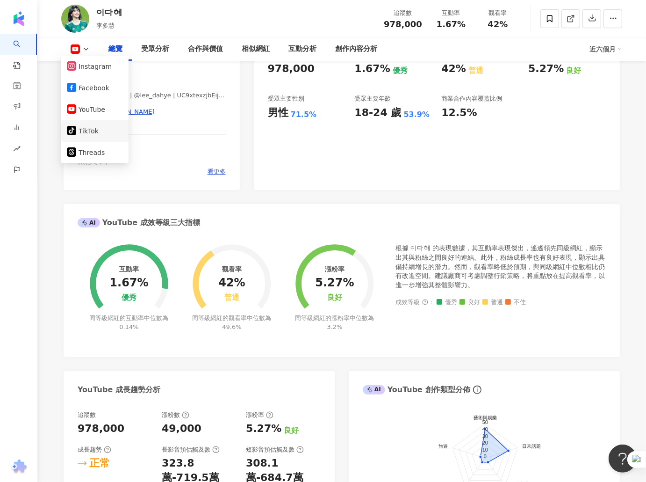
click at [88, 126] on button "tiktok-icon TikTok" at bounding box center [95, 130] width 56 height 13
click at [88, 126] on div "이다혜 李多慧 | @lee_dahye | UC9xtexzjbEijc5Q6jGtwljQ https://www.youtube.com/channel…" at bounding box center [152, 118] width 148 height 55
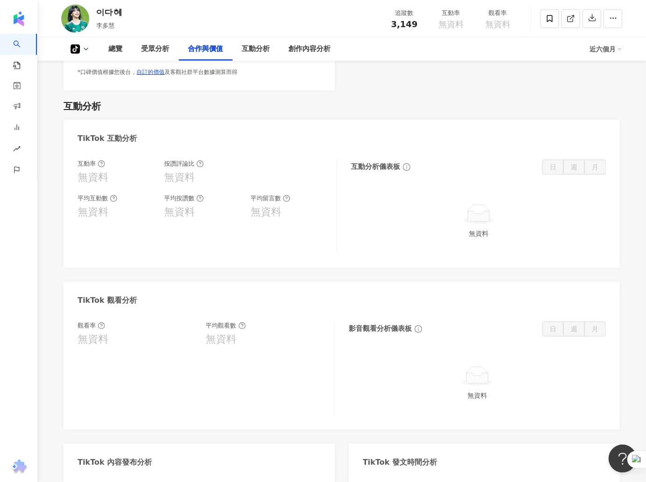
scroll to position [1245, 0]
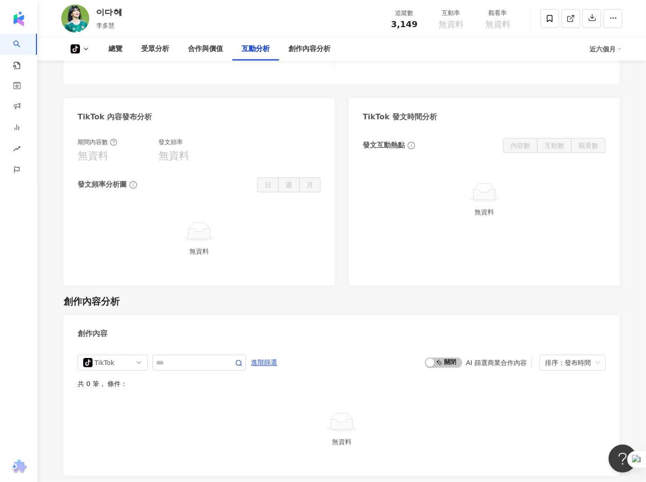
click at [82, 48] on icon at bounding box center [85, 48] width 7 height 7
click at [88, 153] on button "Threads" at bounding box center [95, 152] width 56 height 13
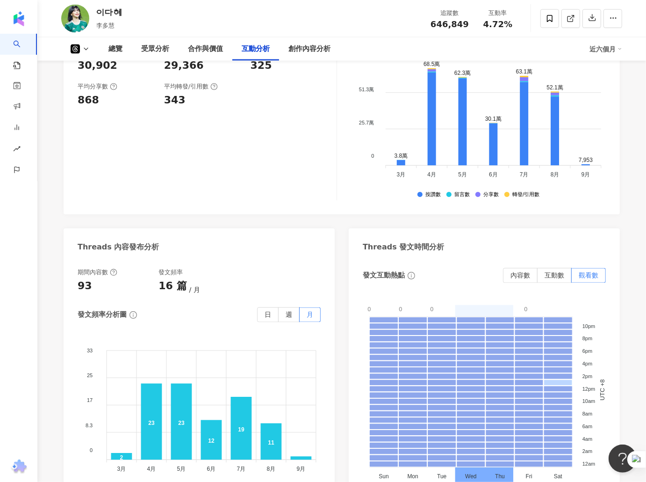
scroll to position [1299, 0]
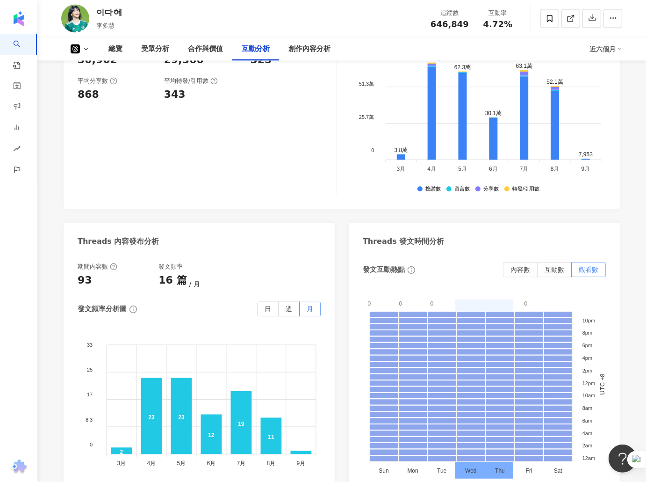
click at [520, 268] on span "內容數" at bounding box center [521, 269] width 20 height 7
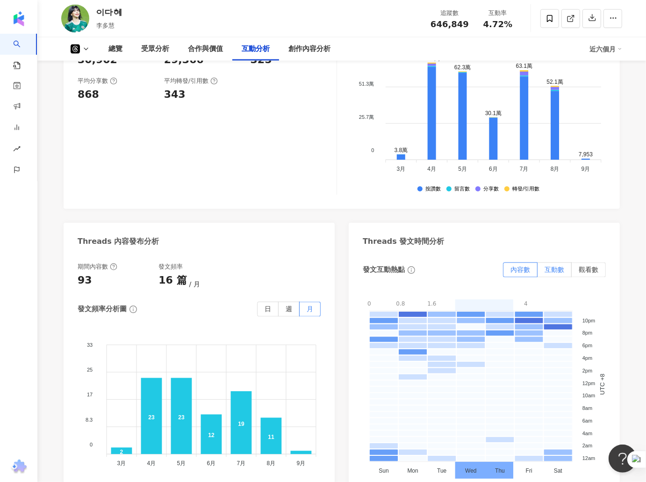
click at [551, 267] on span "互動數" at bounding box center [555, 269] width 20 height 7
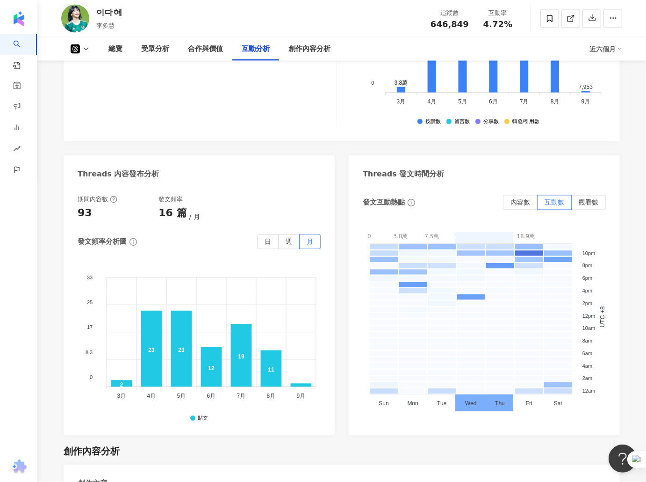
scroll to position [1369, 0]
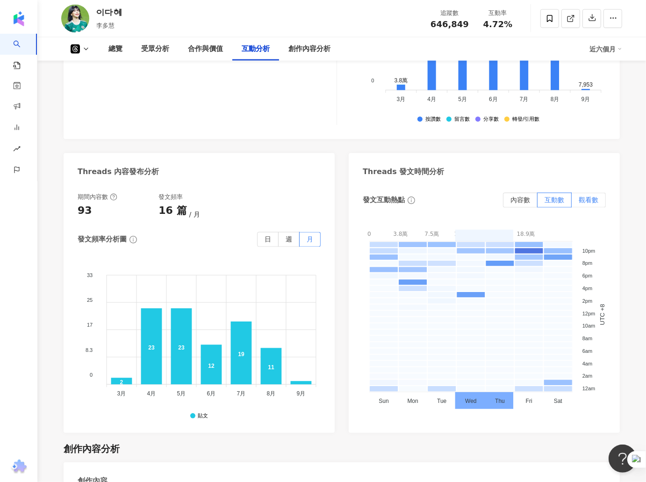
click at [600, 200] on label "觀看數" at bounding box center [589, 200] width 34 height 15
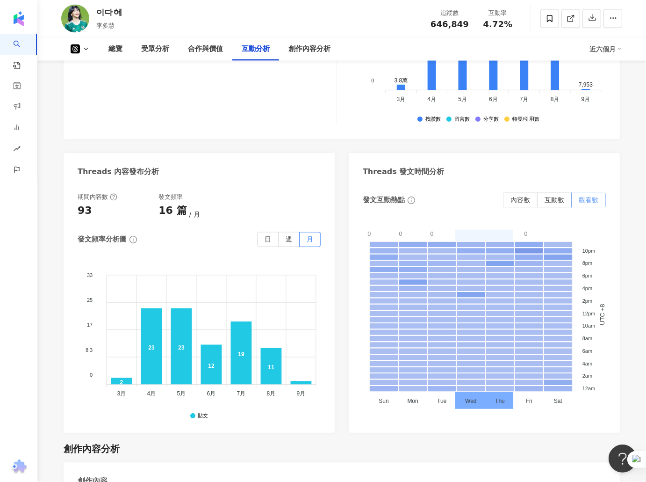
click at [595, 202] on span "觀看數" at bounding box center [589, 199] width 20 height 7
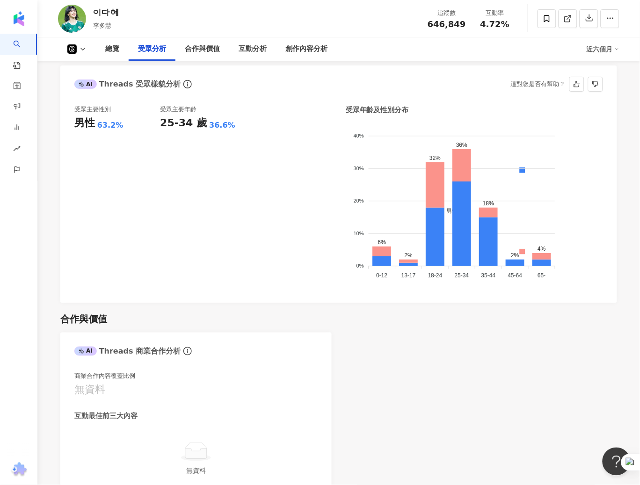
scroll to position [1074, 0]
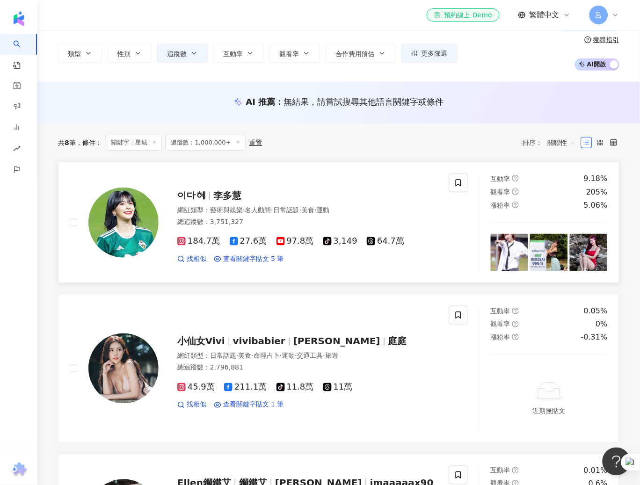
scroll to position [27, 0]
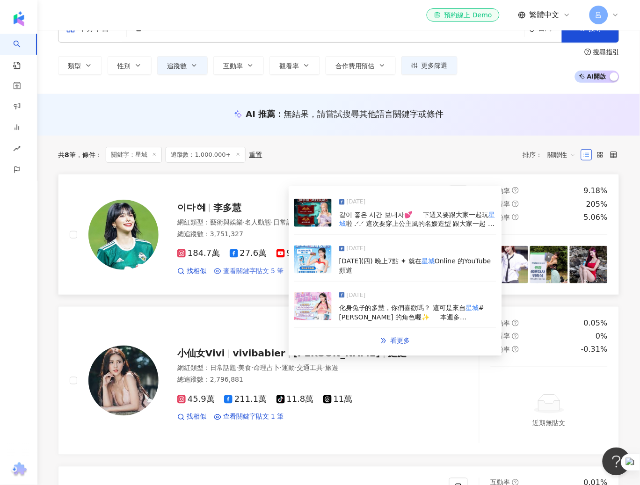
click at [253, 270] on span "查看關鍵字貼文 5 筆" at bounding box center [253, 271] width 61 height 9
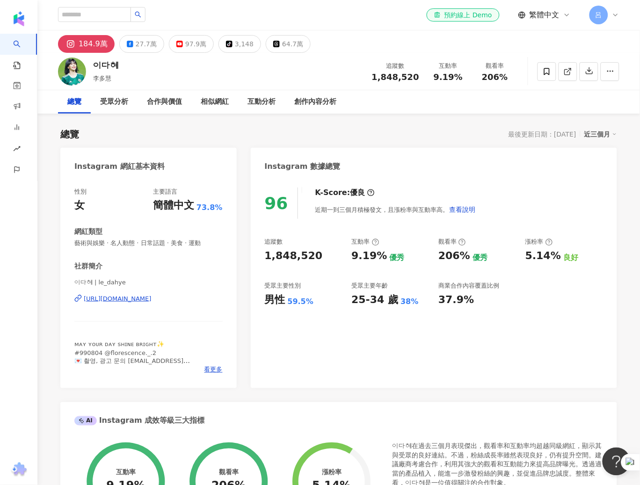
click at [94, 51] on button "184.9萬" at bounding box center [86, 44] width 57 height 18
click at [136, 44] on div "27.7萬" at bounding box center [146, 43] width 21 height 13
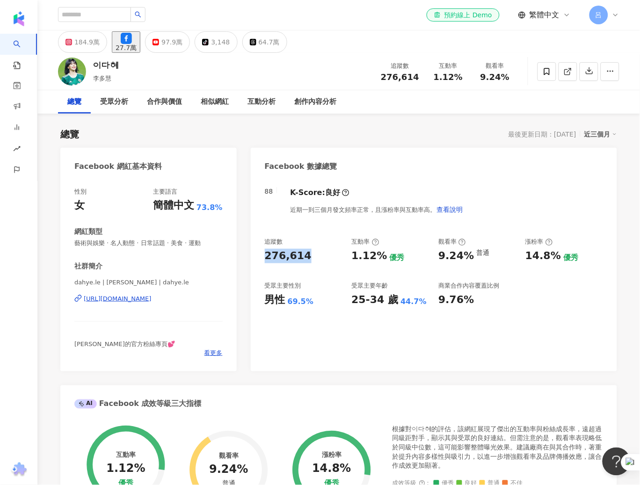
drag, startPoint x: 267, startPoint y: 256, endPoint x: 302, endPoint y: 254, distance: 35.6
click at [302, 254] on div "276,614" at bounding box center [288, 256] width 47 height 15
copy div "276,614"
click at [80, 44] on div "184.9萬" at bounding box center [86, 42] width 25 height 13
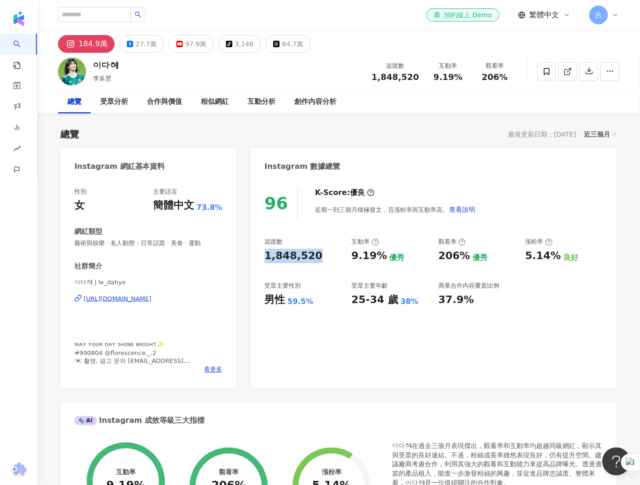
click at [256, 257] on div "96 K-Score : 優良 近期一到三個月積極發文，且漲粉率與互動率高。 查看說明 追蹤數 1,848,520 互動率 9.19% 優秀 觀看率 206%…" at bounding box center [434, 283] width 366 height 210
copy div "1,848,520"
click at [413, 270] on div "追蹤數 1,848,520 互動率 9.19% 優秀 觀看率 206% 優秀 漲粉率 5.14% 良好 受眾主要性別 男性 59.5% 受眾主要年齡 25-3…" at bounding box center [434, 272] width 338 height 69
drag, startPoint x: 351, startPoint y: 258, endPoint x: 377, endPoint y: 257, distance: 26.2
click at [377, 257] on div "9.19%" at bounding box center [369, 256] width 36 height 15
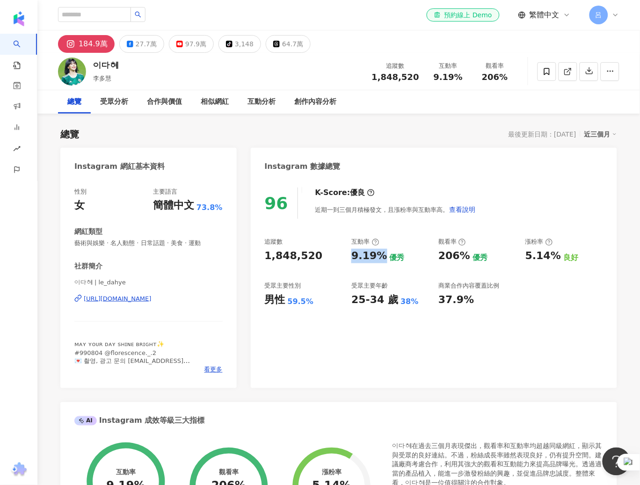
copy div "9.19%"
drag, startPoint x: 464, startPoint y: 257, endPoint x: 446, endPoint y: 259, distance: 17.8
click at [439, 256] on div "206%" at bounding box center [454, 256] width 32 height 15
copy div "206%"
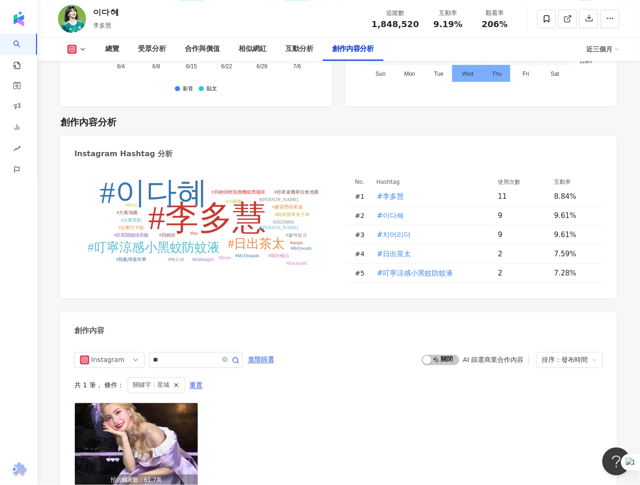
scroll to position [2835, 0]
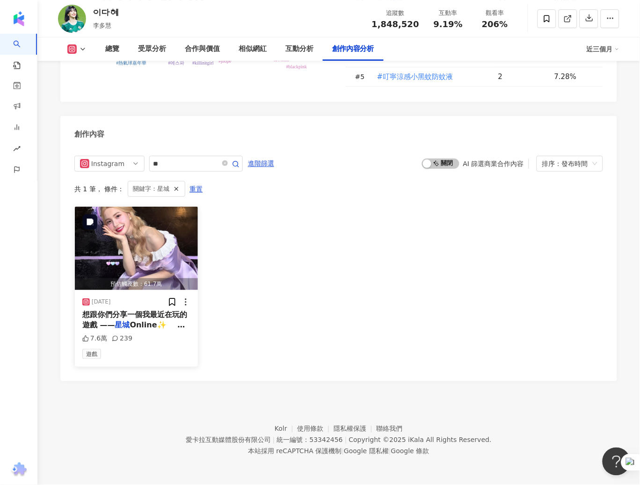
click at [148, 247] on img "button" at bounding box center [136, 248] width 123 height 83
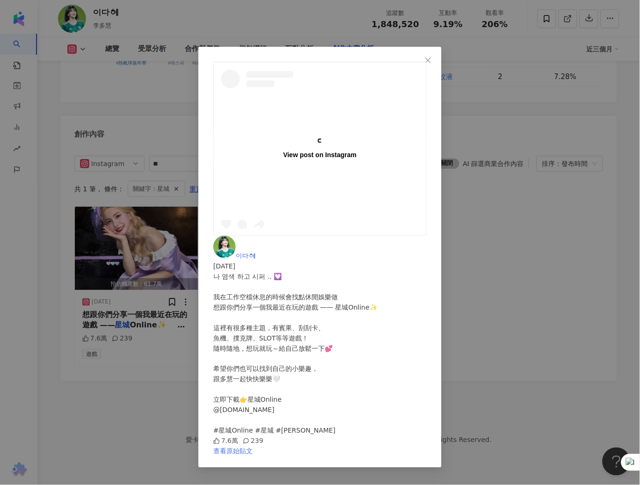
click at [427, 236] on div "이다혜 [DATE] 나 염색 하고 시퍼 .. 💟 ⠀ 我在工作空檔休息的時候會找點休閒娛樂做 想跟你們分享一個我最近在玩的遊戲 —— 星城Onlin…" at bounding box center [319, 346] width 213 height 221
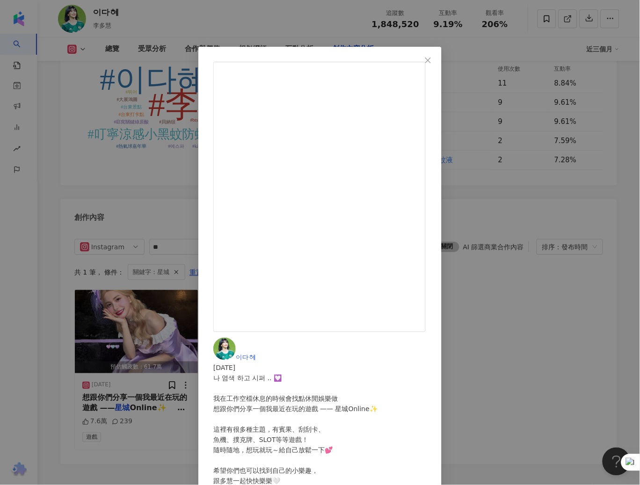
scroll to position [2743, 0]
drag, startPoint x: 337, startPoint y: 254, endPoint x: 439, endPoint y: 255, distance: 102.0
click at [427, 338] on div "이다혜 [DATE] 나 염색 하고 시퍼 .. 💟 ⠀ 我在工作空檔休息的時候會找點休閒娛樂做 想跟你們分享一個我最近在玩的遊戲 —— 星城Onlin…" at bounding box center [319, 443] width 213 height 210
copy div "nline #星城 #[PERSON_NAME]"
click at [387, 360] on div "이다혜 [DATE] 나 염색 하고 시퍼 .. 💟 ⠀ 我在工作空檔休息的時候會找點休閒娛樂做 想跟你們分享一個我最近在玩的遊戲 —— 星城Onlin…" at bounding box center [320, 242] width 640 height 485
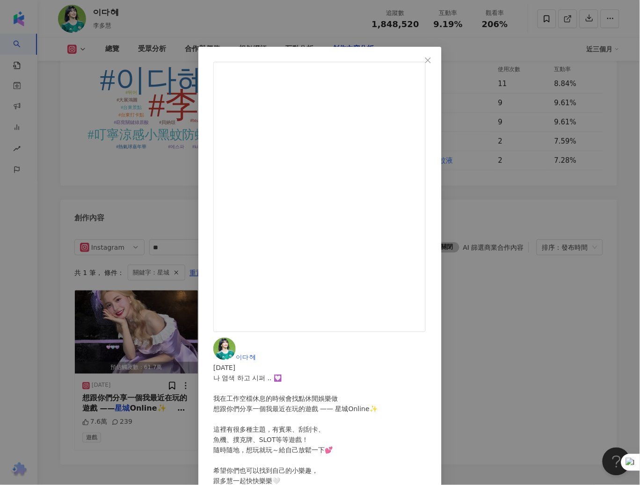
click at [387, 360] on div "이다혜 [DATE] 나 염색 하고 시퍼 .. 💟 ⠀ 我在工作空檔休息的時候會找點休閒娛樂做 想跟你們分享一個我最近在玩的遊戲 —— 星城Onlin…" at bounding box center [320, 242] width 640 height 485
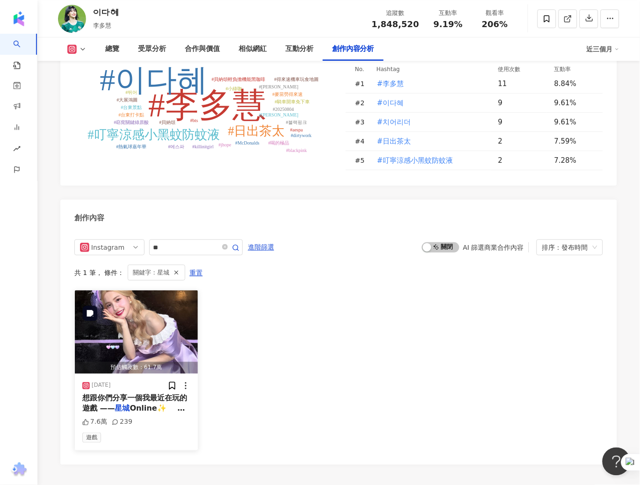
click at [145, 324] on img "button" at bounding box center [136, 331] width 123 height 83
